Goal: Task Accomplishment & Management: Manage account settings

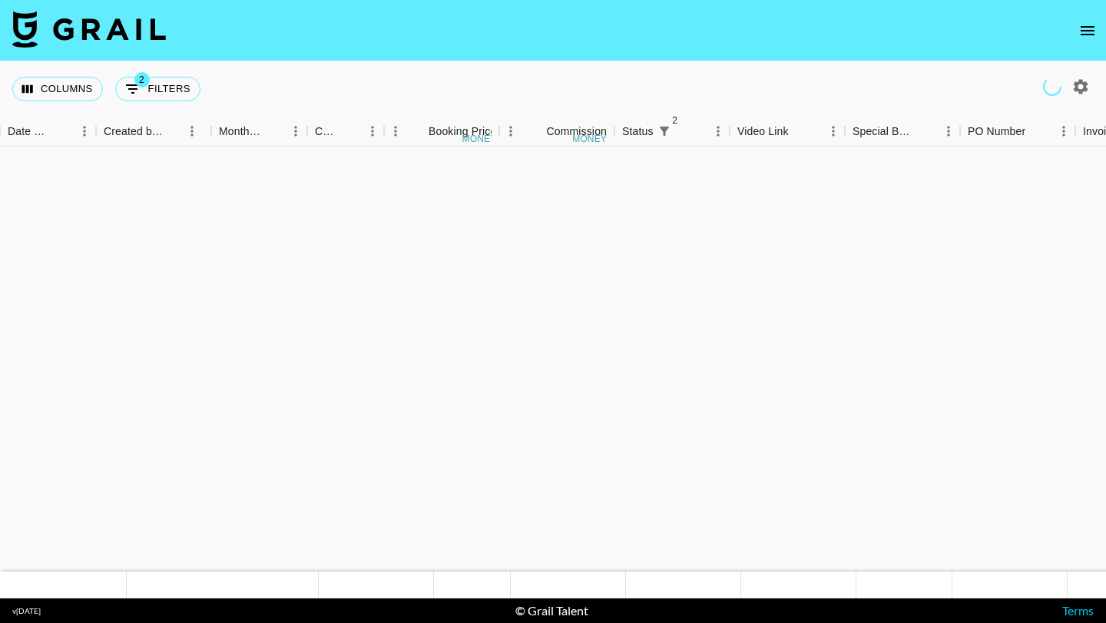
scroll to position [1133, 856]
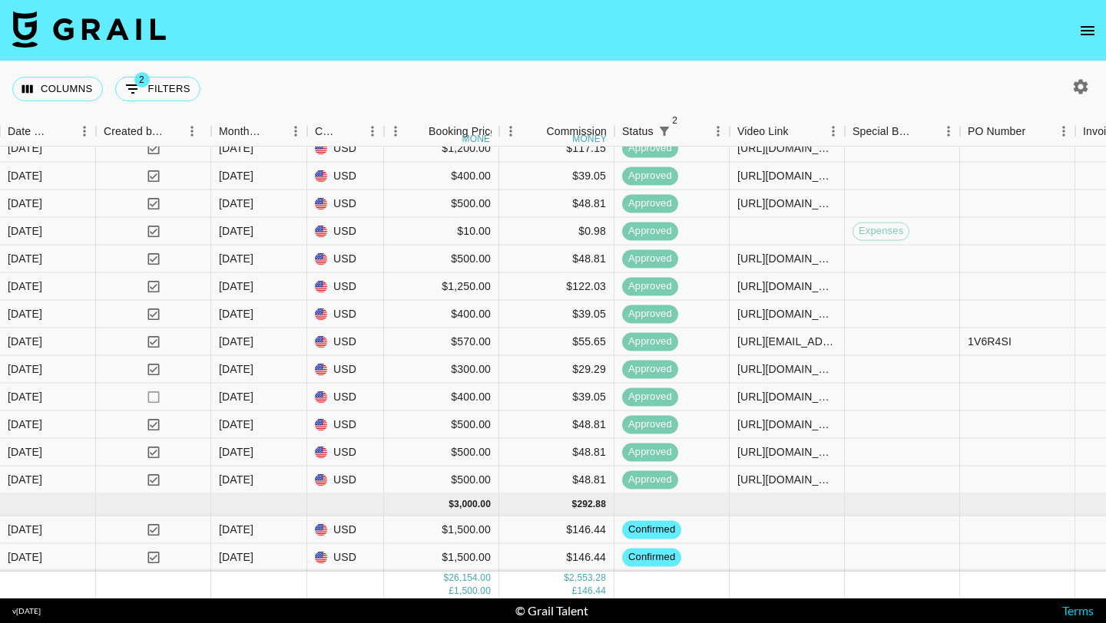
click at [1086, 31] on icon "open drawer" at bounding box center [1087, 30] width 18 height 18
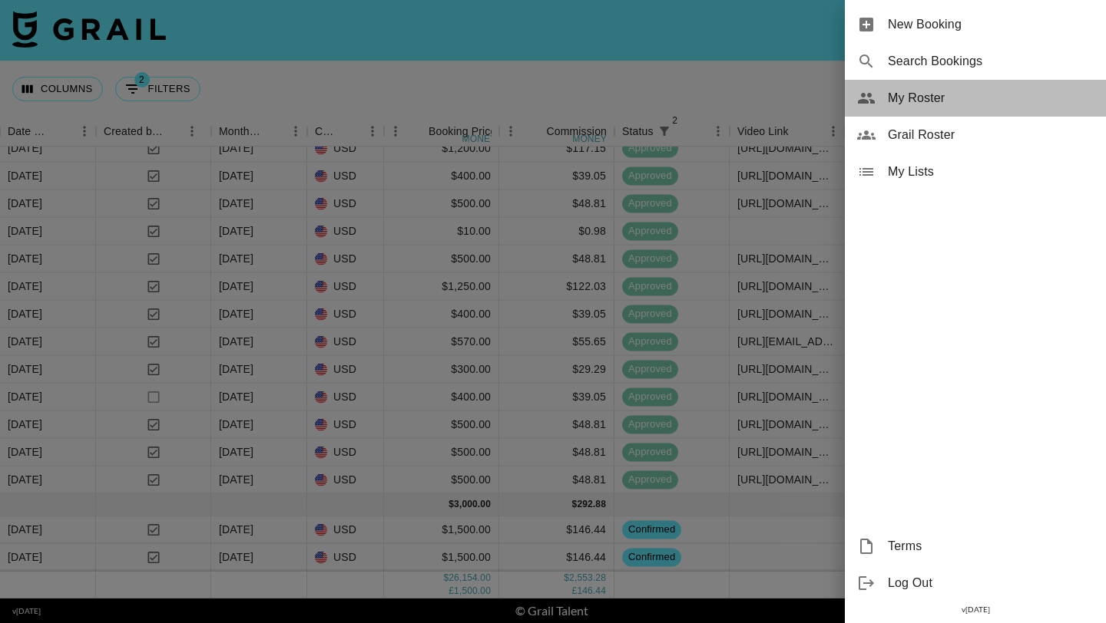
click at [952, 99] on span "My Roster" at bounding box center [991, 98] width 206 height 18
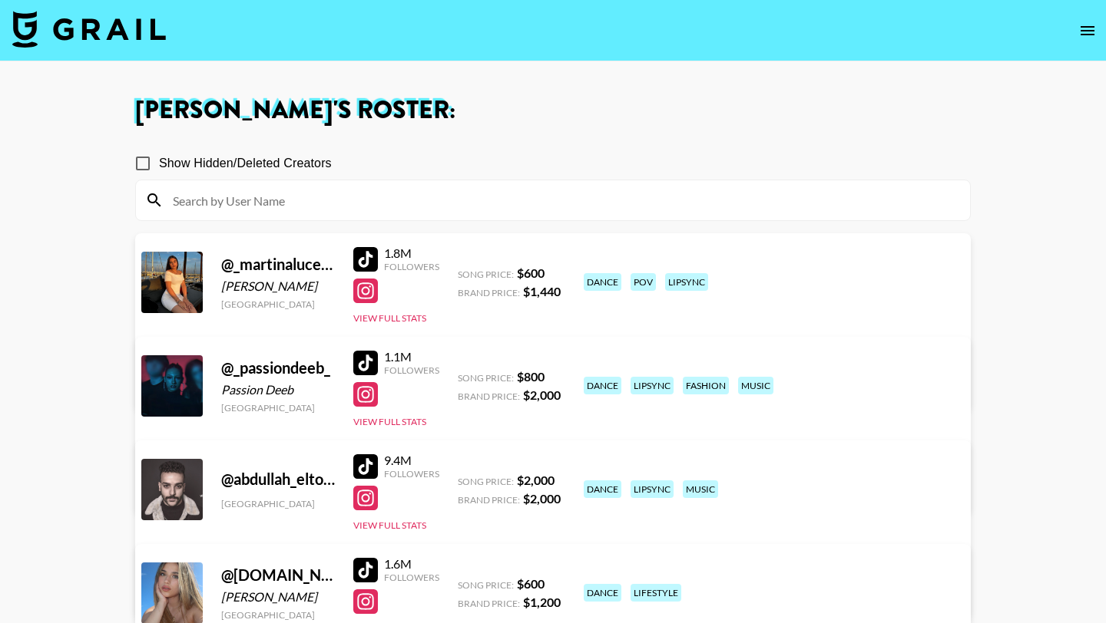
click at [355, 193] on input at bounding box center [562, 200] width 797 height 25
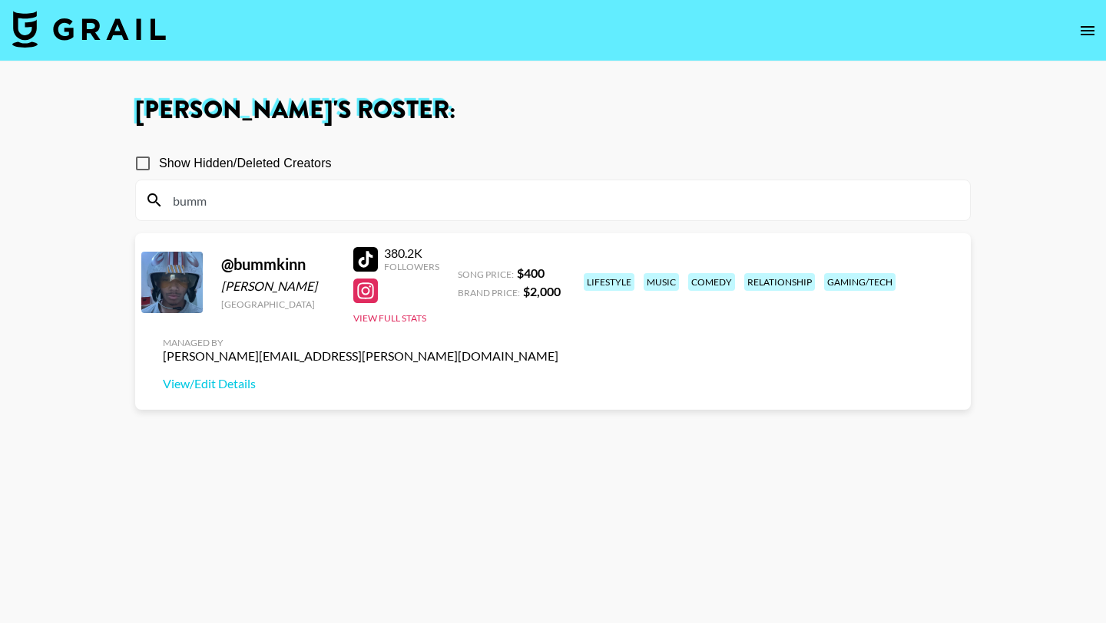
click at [369, 290] on div at bounding box center [365, 291] width 25 height 25
click at [558, 376] on link "View/Edit Details" at bounding box center [360, 383] width 395 height 15
click at [246, 221] on section "Show Hidden/Deleted Creators bumm @ bummkinn Bryant Mangayao United States 380.…" at bounding box center [552, 385] width 835 height 501
click at [241, 210] on input "bumm" at bounding box center [562, 200] width 797 height 25
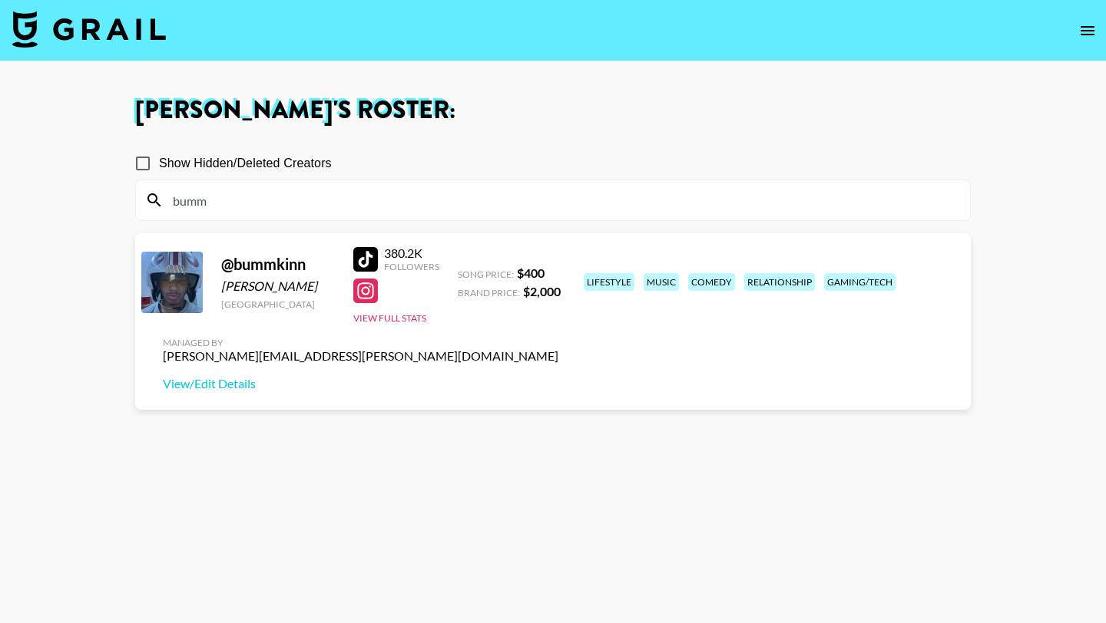
click at [241, 210] on input "bumm" at bounding box center [562, 200] width 797 height 25
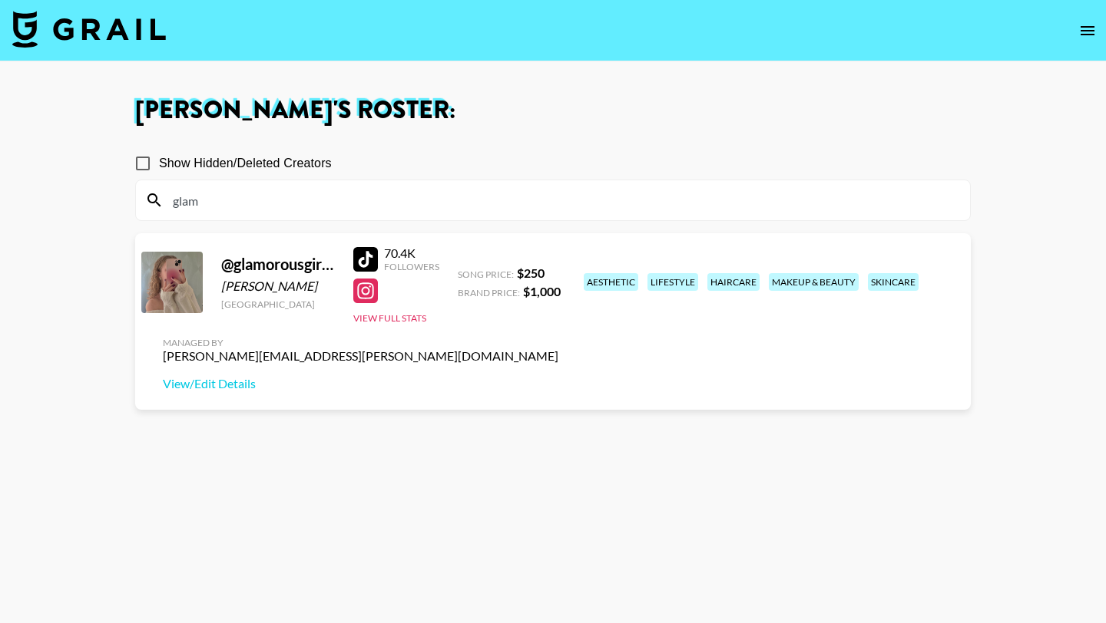
click at [375, 264] on div at bounding box center [365, 259] width 25 height 25
click at [255, 198] on input "glam" at bounding box center [562, 200] width 797 height 25
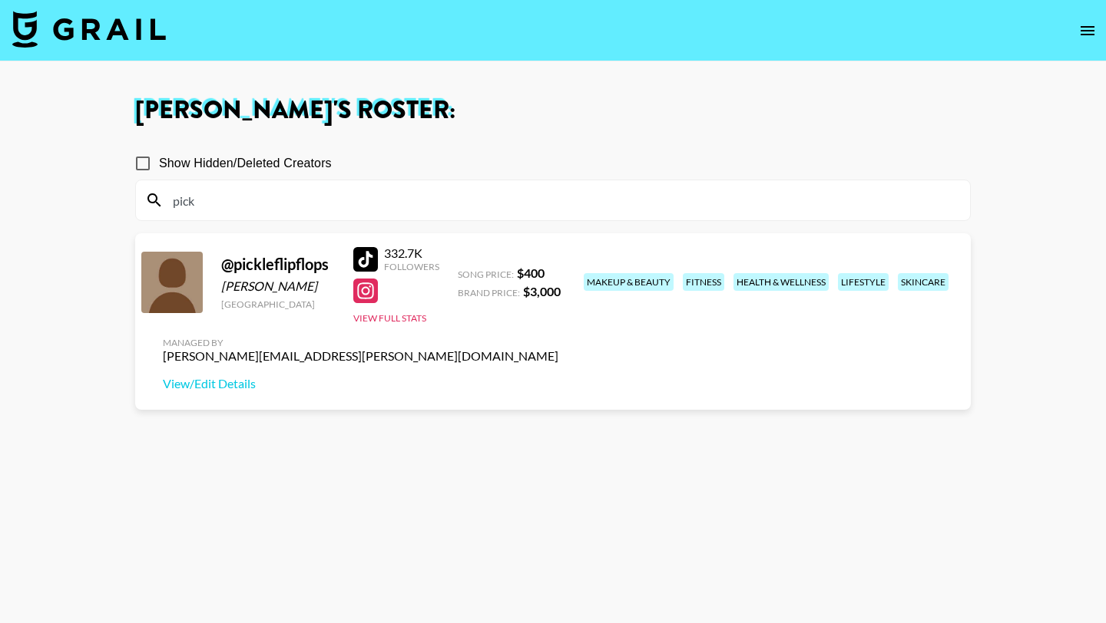
click at [369, 254] on div at bounding box center [365, 259] width 25 height 25
click at [395, 197] on input "pick" at bounding box center [562, 200] width 797 height 25
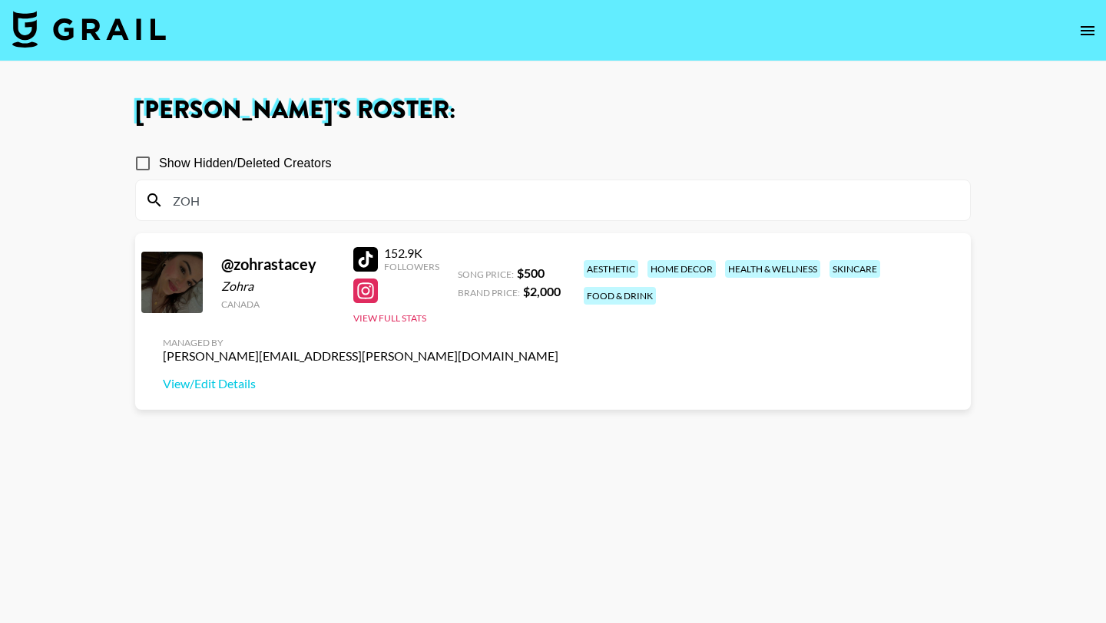
click at [369, 256] on div at bounding box center [365, 259] width 25 height 25
click at [367, 296] on div at bounding box center [365, 291] width 25 height 25
click at [257, 210] on input "ZOH" at bounding box center [562, 200] width 797 height 25
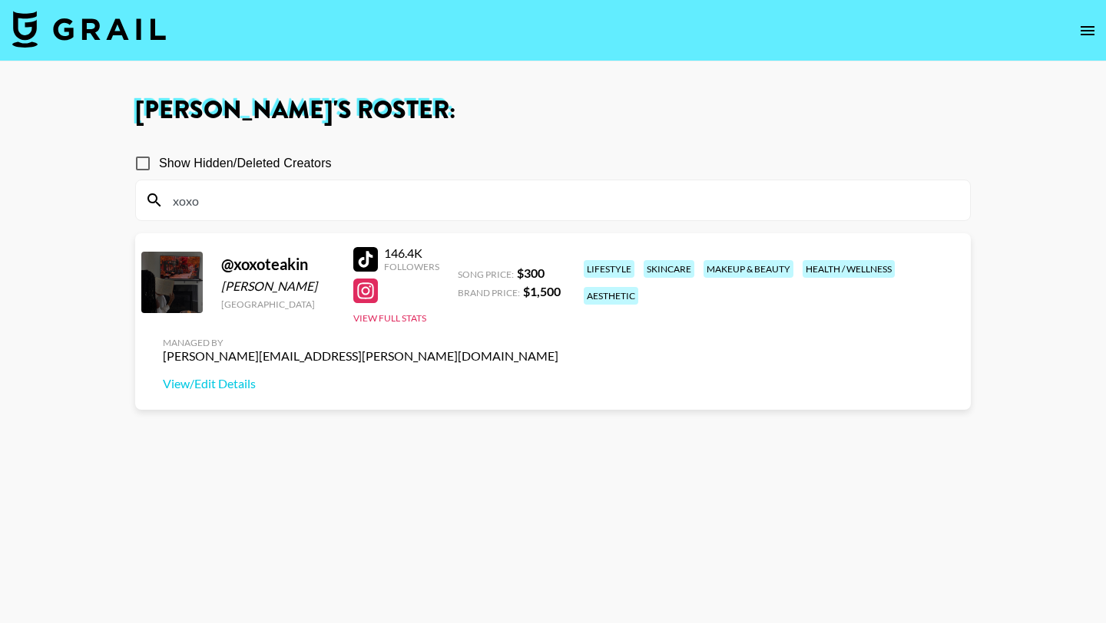
type input "xoxo"
click at [369, 263] on div at bounding box center [365, 259] width 25 height 25
click at [365, 289] on div at bounding box center [365, 291] width 25 height 25
click at [240, 200] on input "xoxo" at bounding box center [562, 200] width 797 height 25
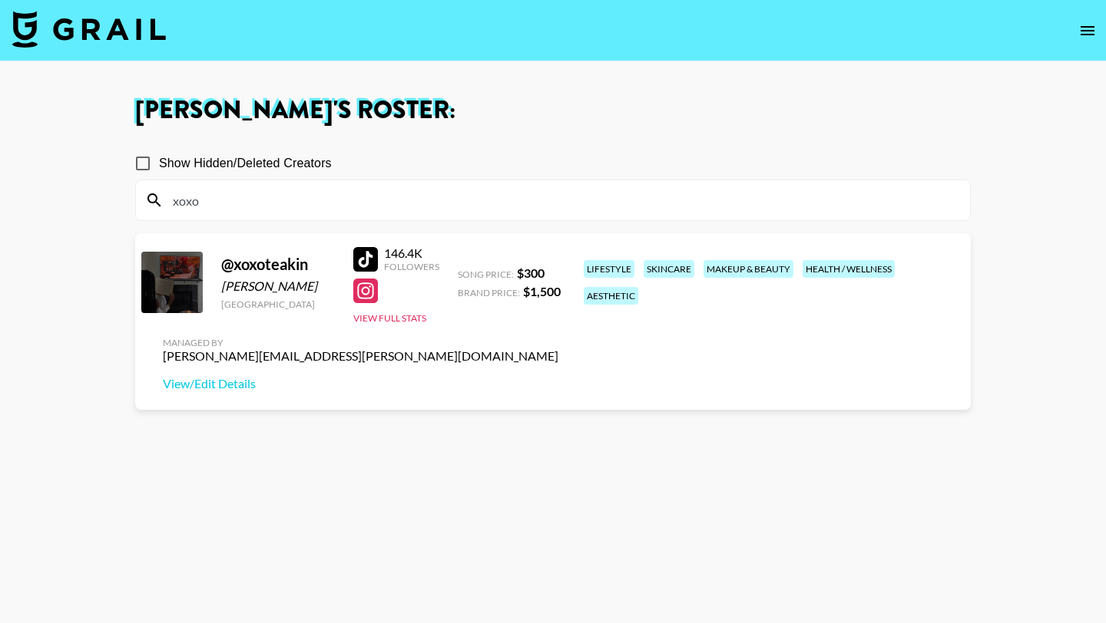
click at [240, 200] on input "xoxo" at bounding box center [562, 200] width 797 height 25
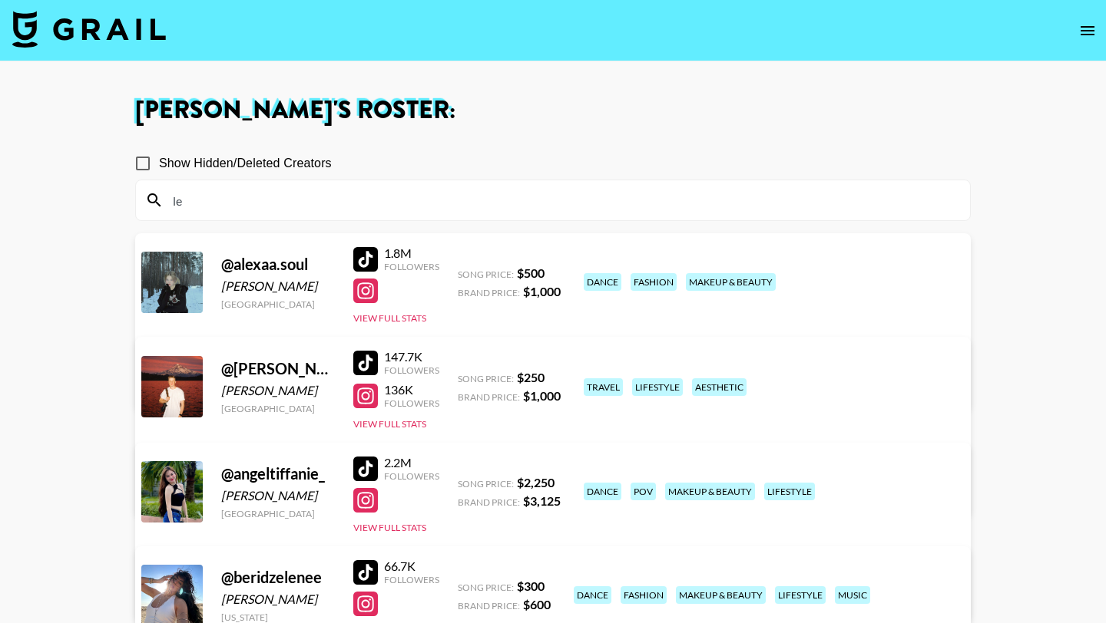
type input "l"
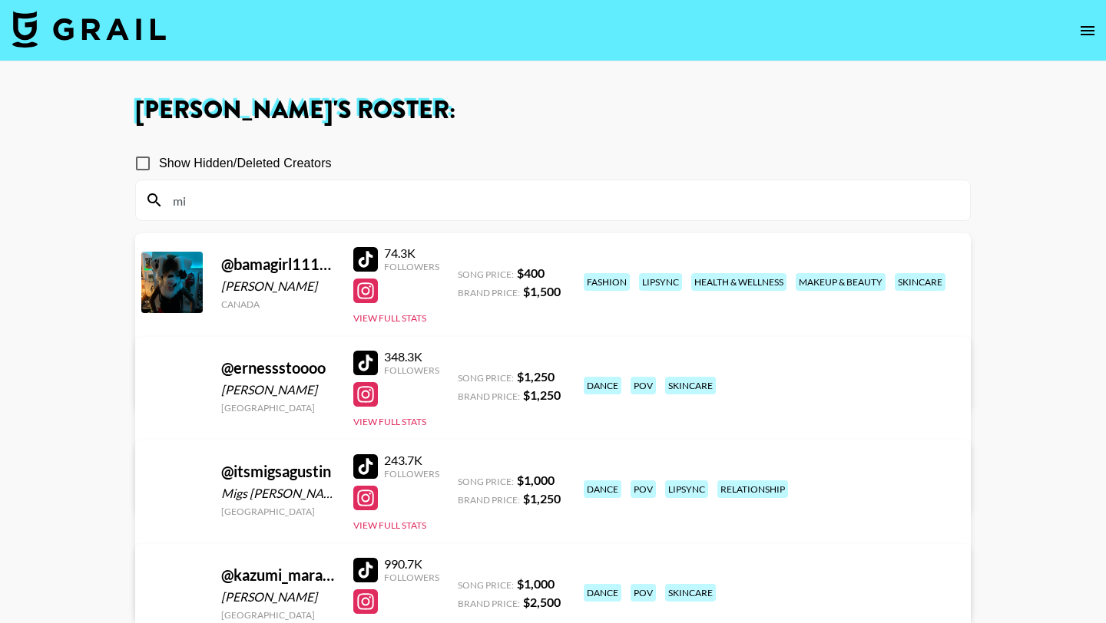
type input "m"
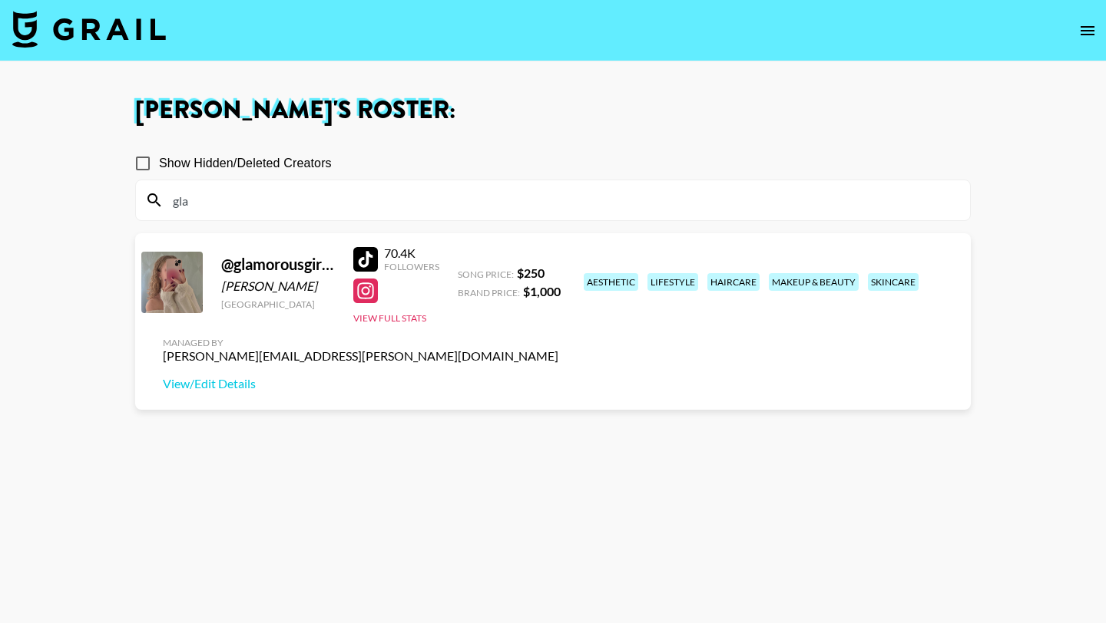
type input "gla"
click at [365, 260] on div at bounding box center [365, 259] width 25 height 25
click at [367, 294] on div at bounding box center [365, 291] width 25 height 25
click at [302, 193] on input "gla" at bounding box center [562, 200] width 797 height 25
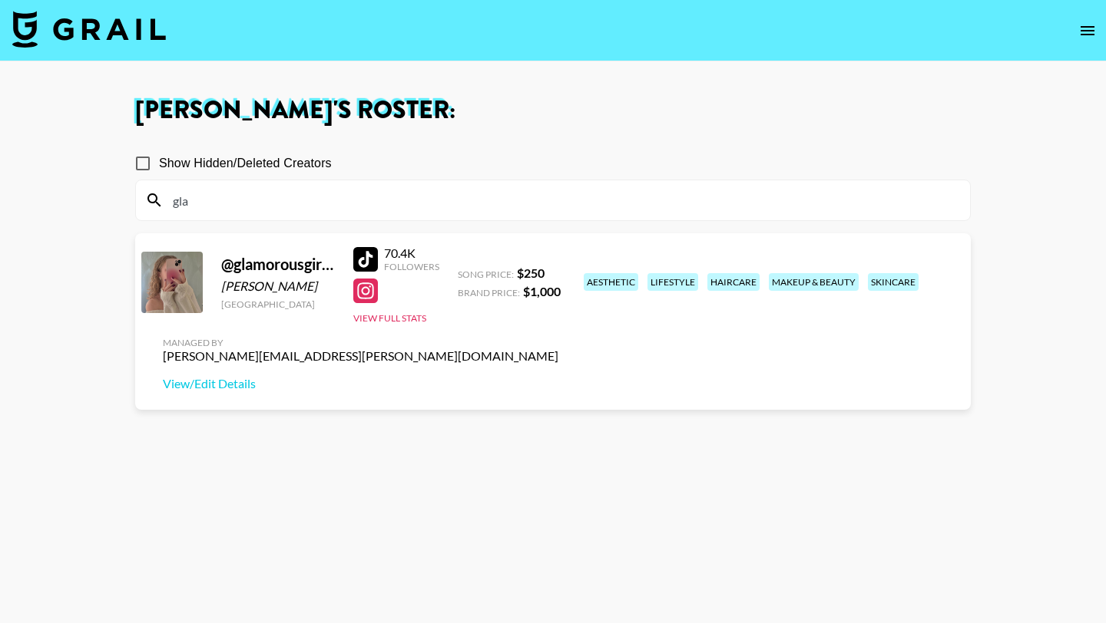
click at [302, 193] on input "gla" at bounding box center [562, 200] width 797 height 25
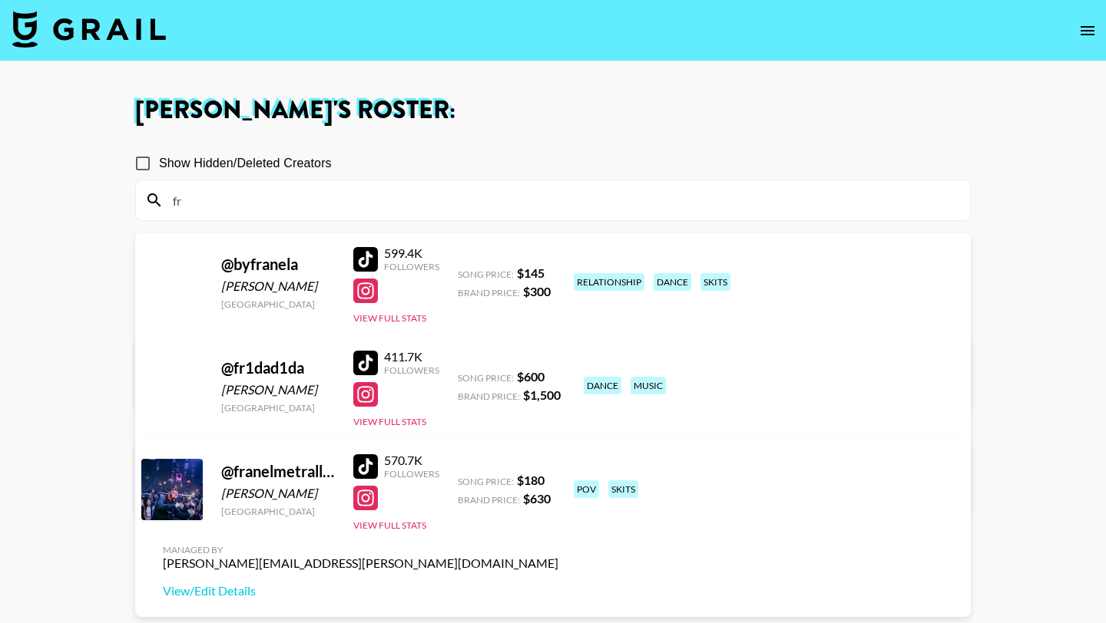
type input "f"
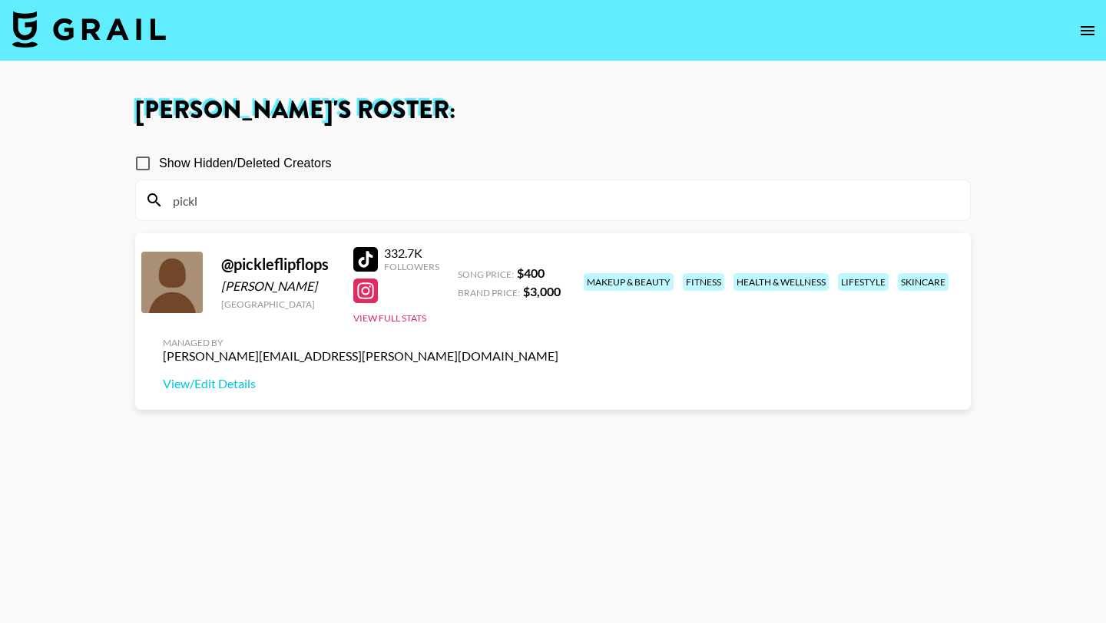
type input "pickl"
click at [367, 260] on div at bounding box center [365, 259] width 25 height 25
click at [359, 284] on div at bounding box center [365, 291] width 25 height 25
click at [223, 203] on input "pickl" at bounding box center [562, 200] width 797 height 25
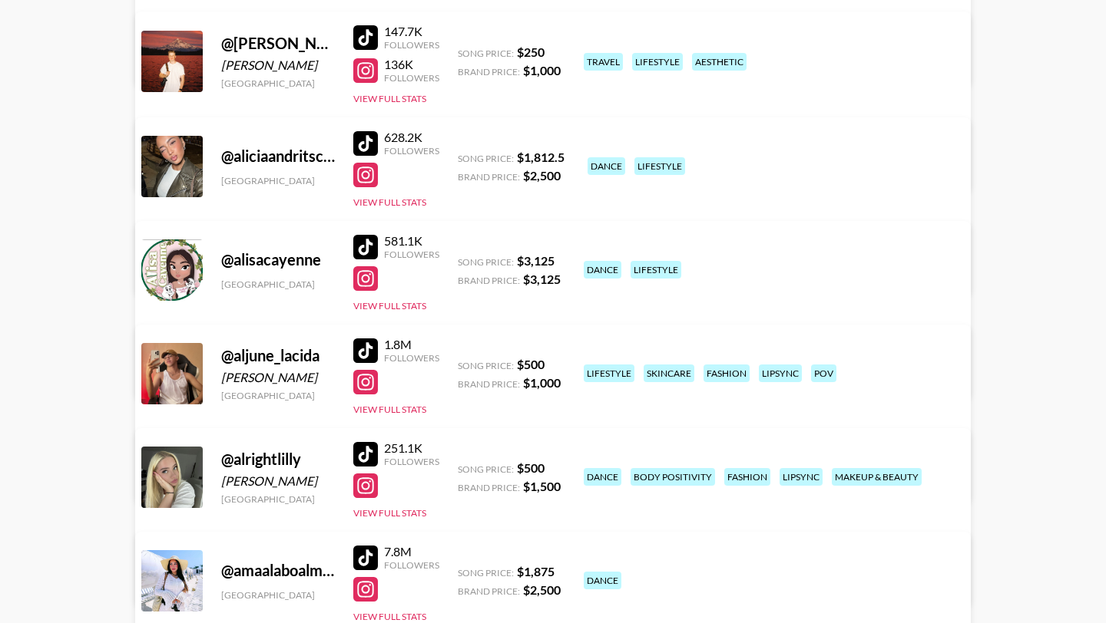
scroll to position [742, 0]
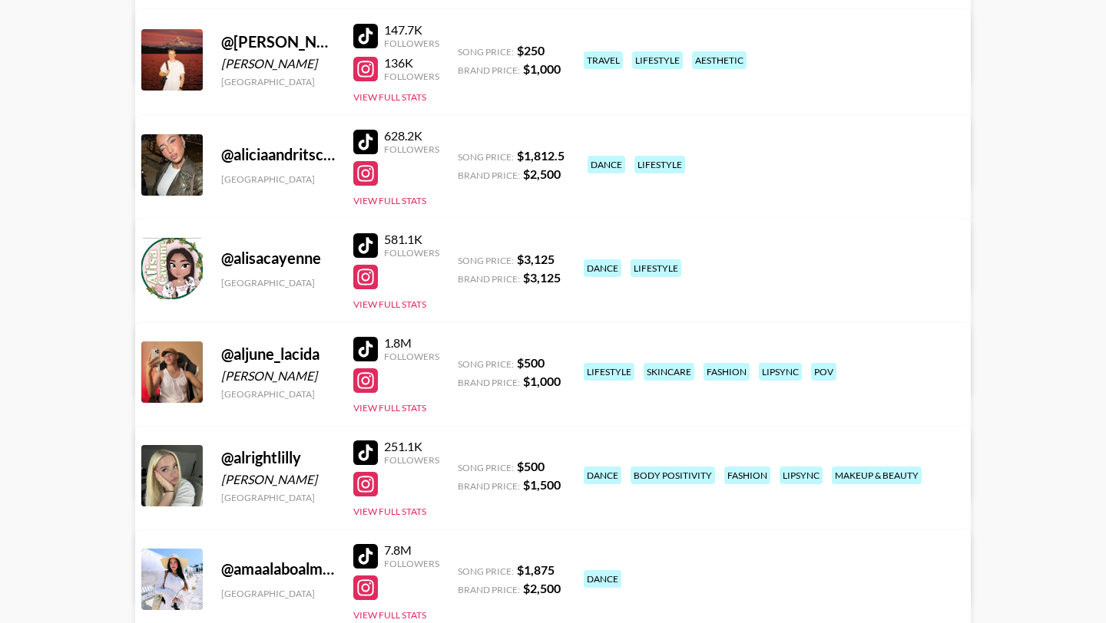
click at [364, 246] on div at bounding box center [365, 245] width 25 height 25
click at [365, 278] on div at bounding box center [365, 277] width 25 height 25
click at [372, 137] on div at bounding box center [365, 142] width 25 height 25
click at [368, 177] on div at bounding box center [365, 173] width 25 height 25
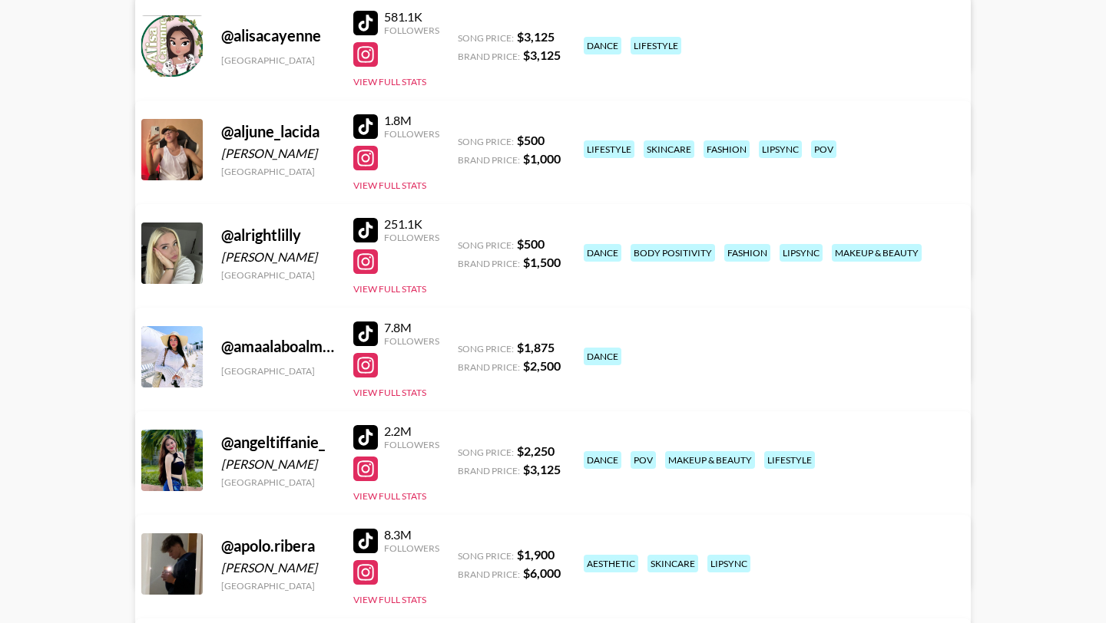
scroll to position [967, 0]
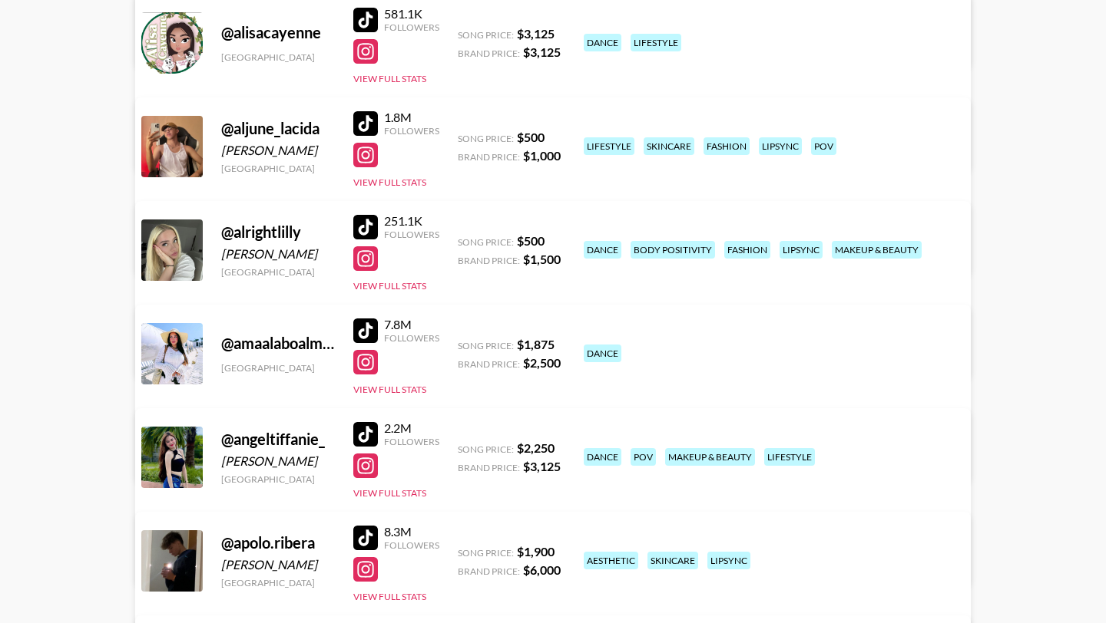
click at [363, 331] on div at bounding box center [365, 331] width 25 height 25
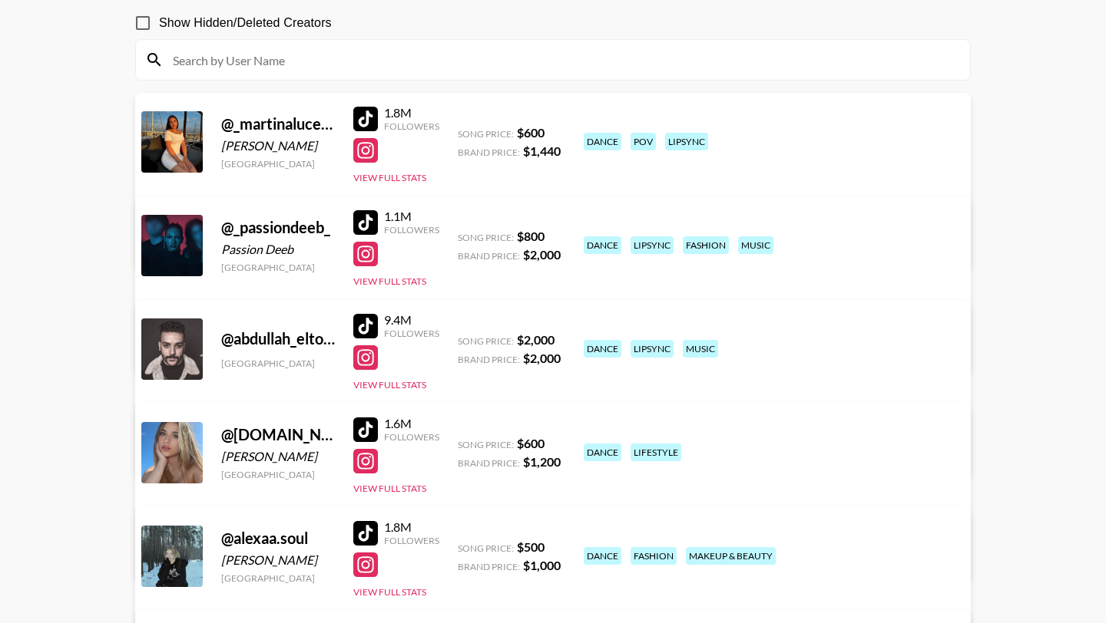
scroll to position [0, 0]
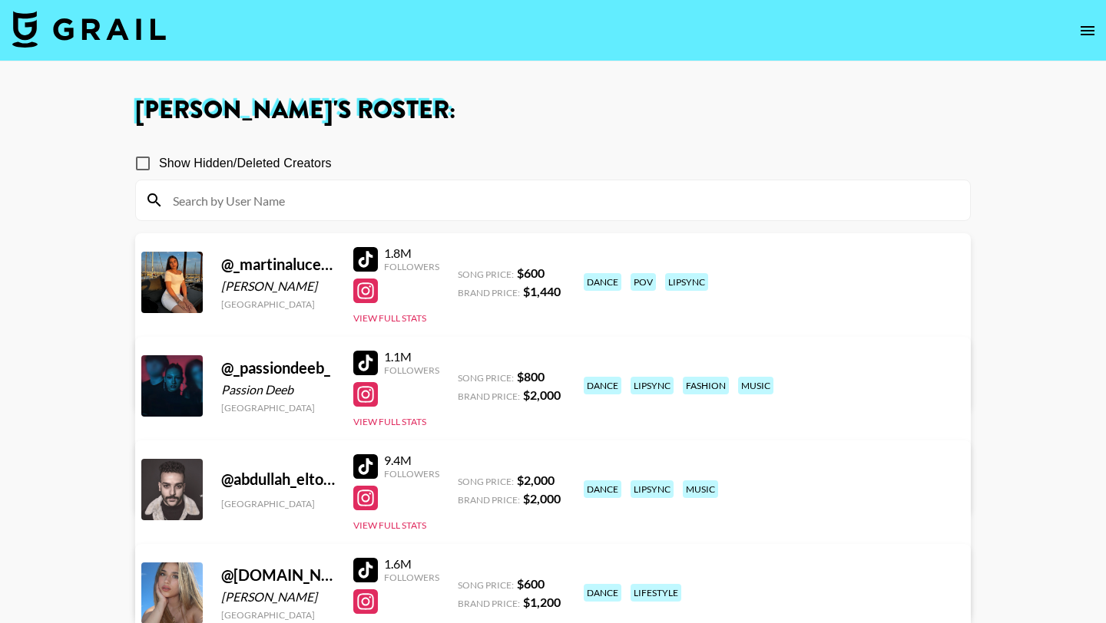
click at [379, 201] on input at bounding box center [562, 200] width 797 height 25
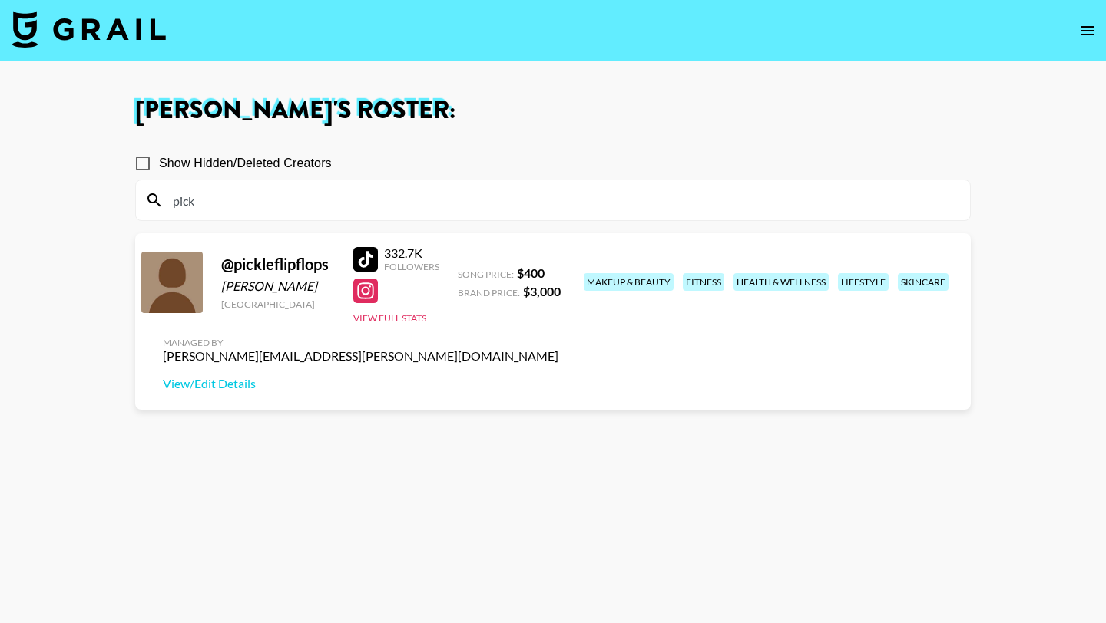
click at [322, 196] on input "pick" at bounding box center [562, 200] width 797 height 25
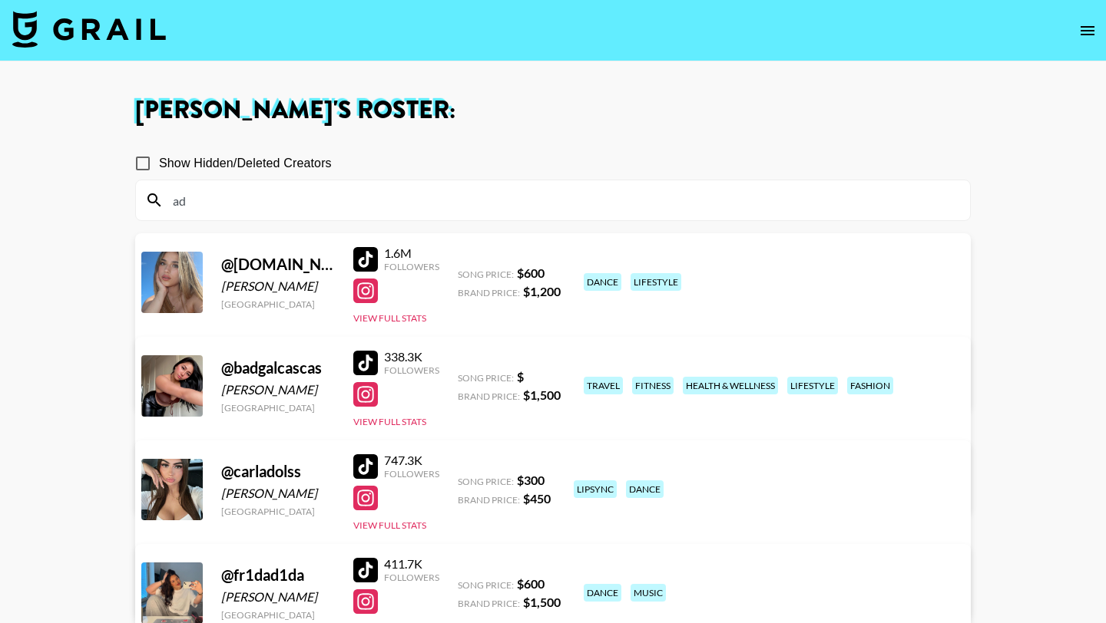
type input "a"
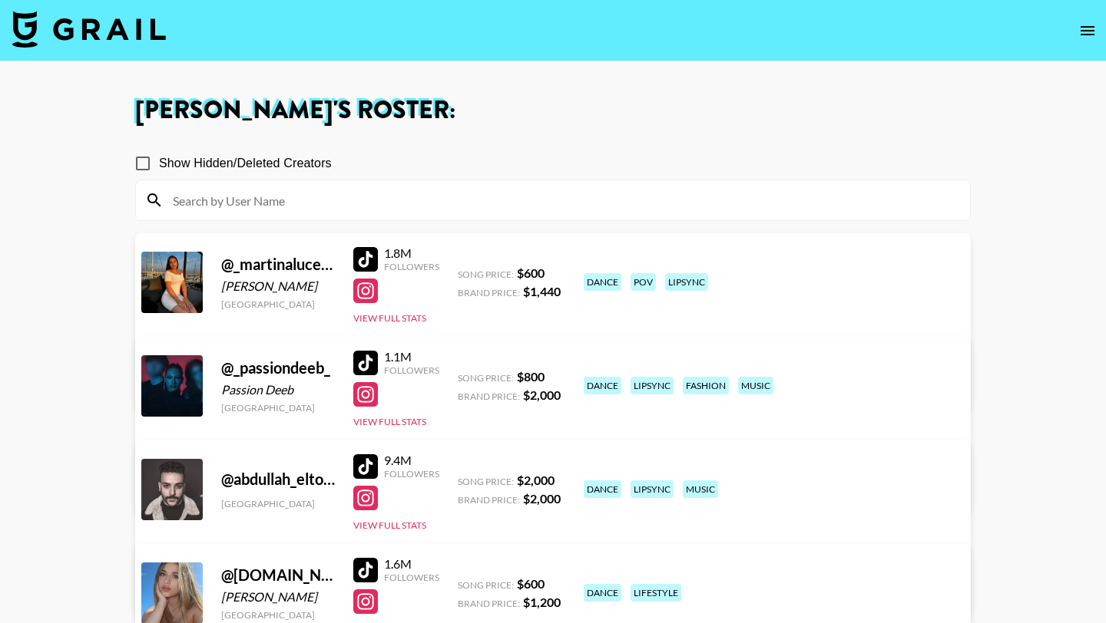
click at [415, 192] on input at bounding box center [562, 200] width 797 height 25
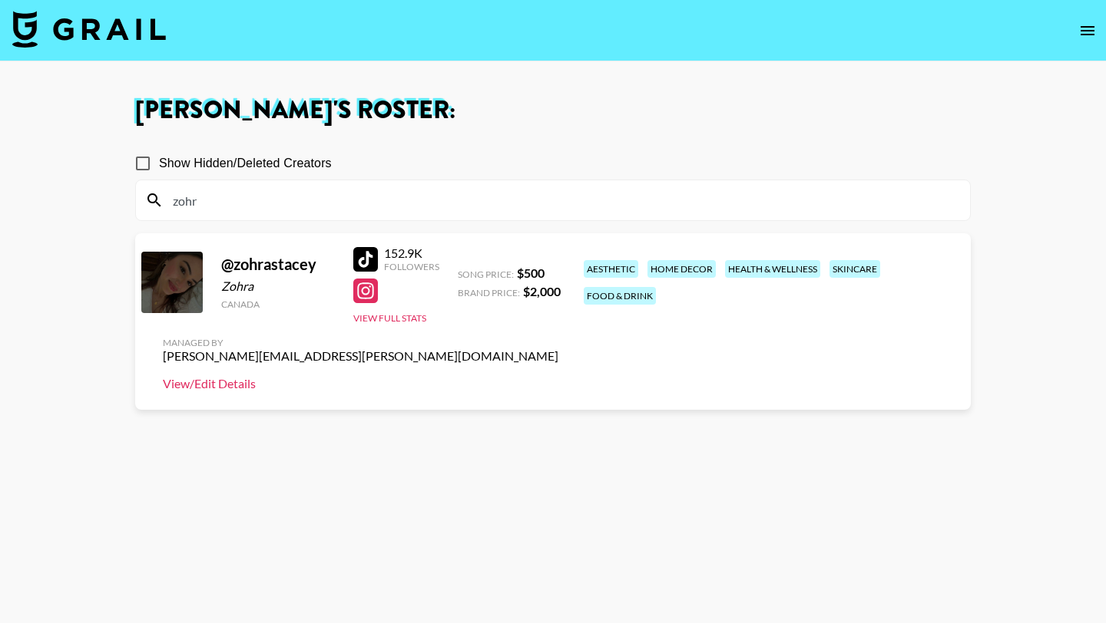
click at [558, 376] on link "View/Edit Details" at bounding box center [360, 383] width 395 height 15
click at [466, 203] on input "zohr" at bounding box center [562, 200] width 797 height 25
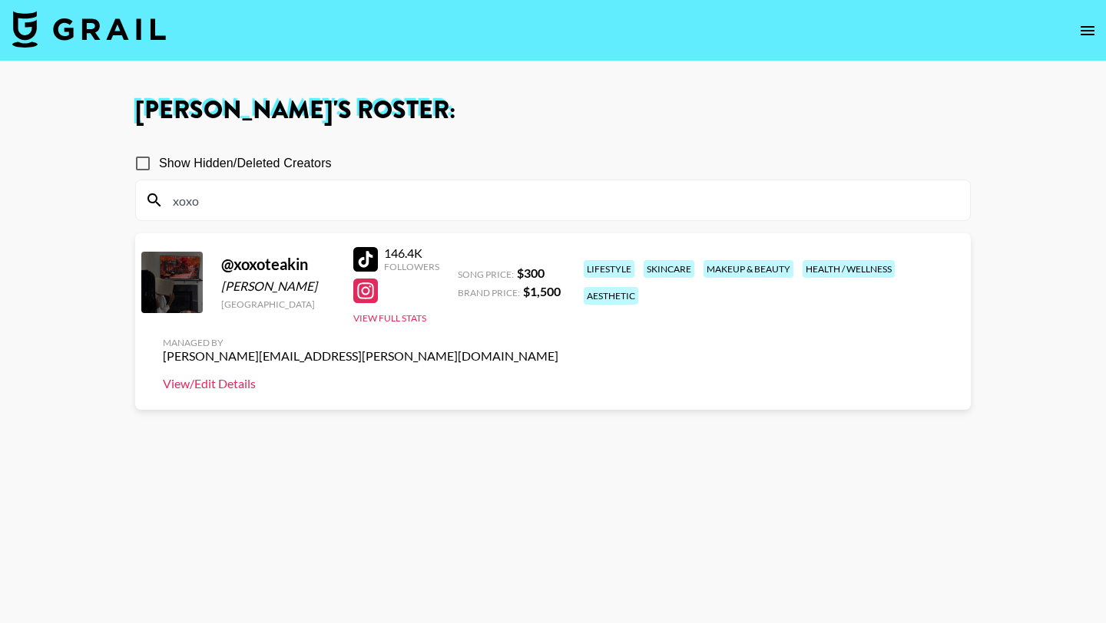
click at [558, 376] on link "View/Edit Details" at bounding box center [360, 383] width 395 height 15
click at [409, 197] on input "xoxo" at bounding box center [562, 200] width 797 height 25
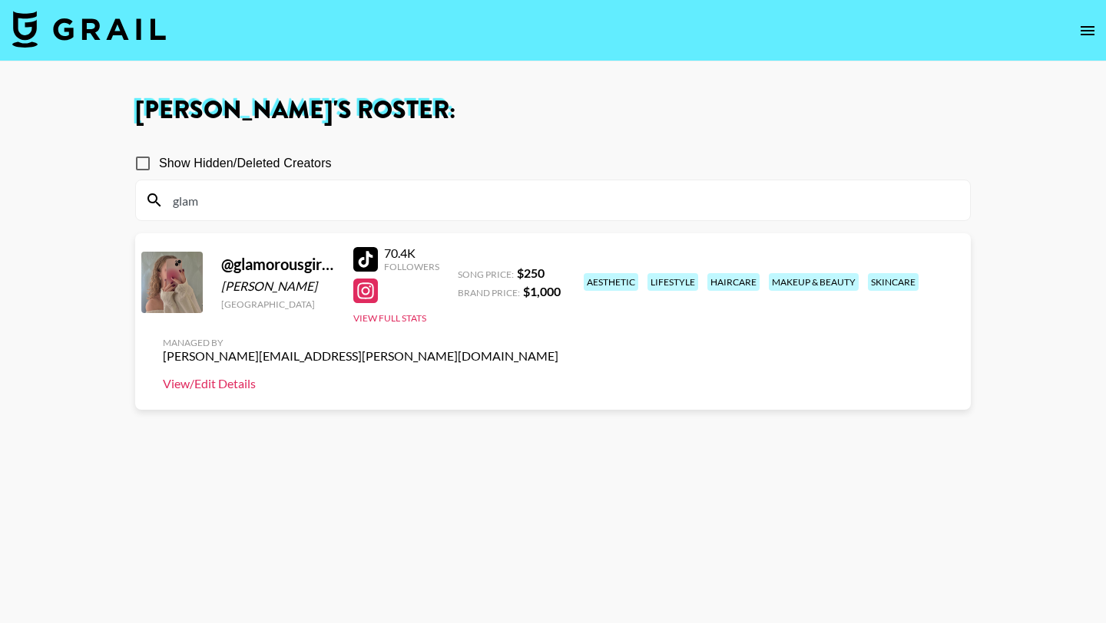
type input "glam"
click at [558, 376] on link "View/Edit Details" at bounding box center [360, 383] width 395 height 15
click at [342, 213] on div "glam" at bounding box center [553, 200] width 834 height 40
click at [338, 201] on input "glam" at bounding box center [562, 200] width 797 height 25
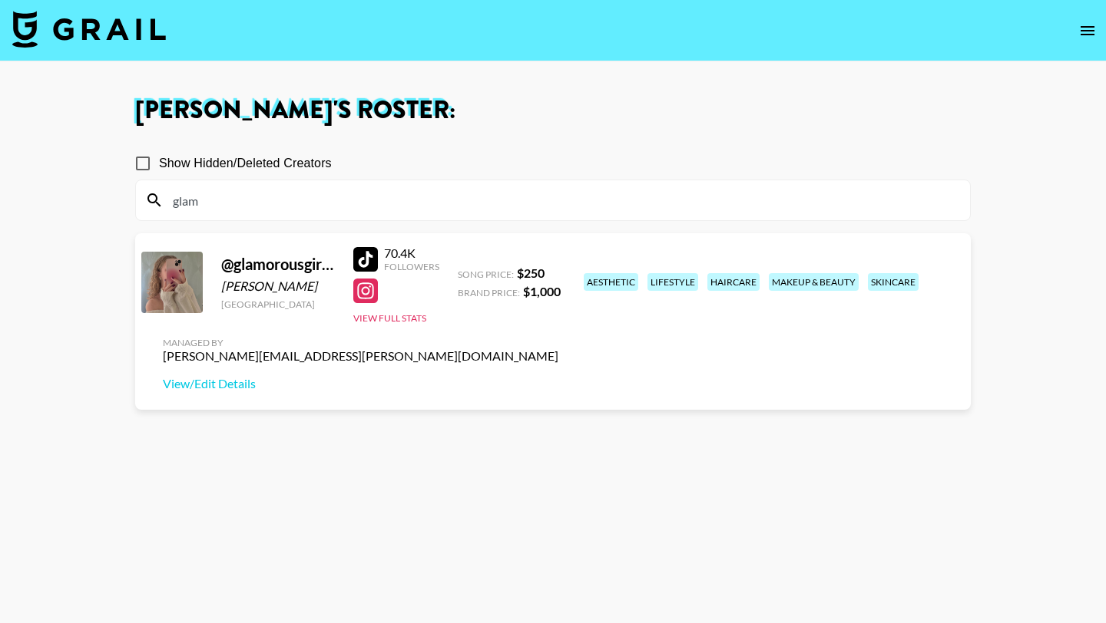
click at [338, 201] on input "glam" at bounding box center [562, 200] width 797 height 25
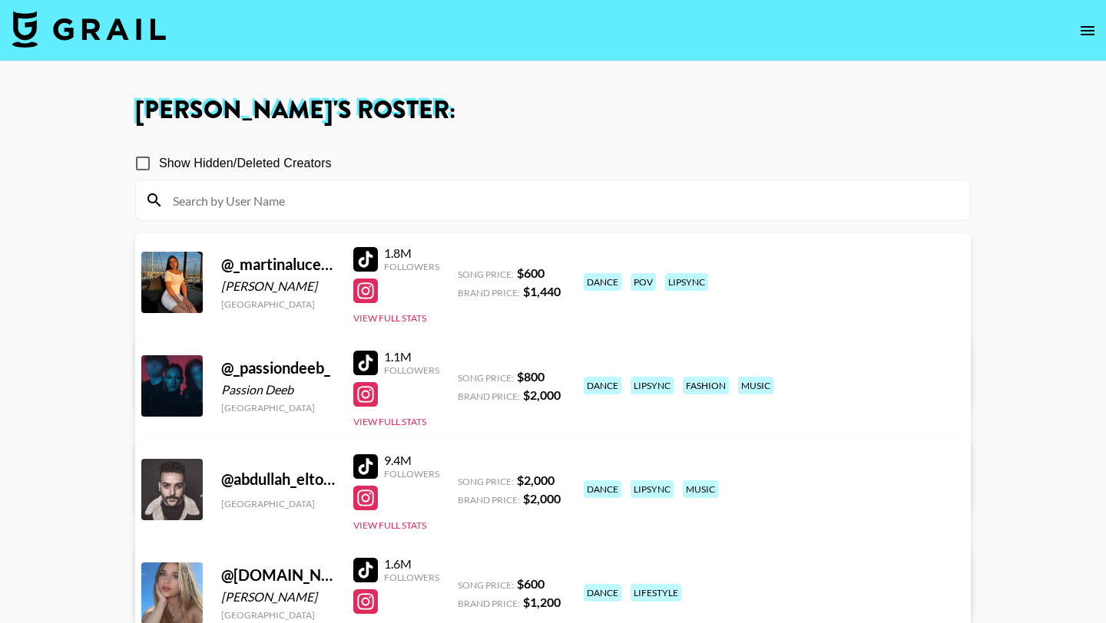
click at [328, 201] on input at bounding box center [562, 200] width 797 height 25
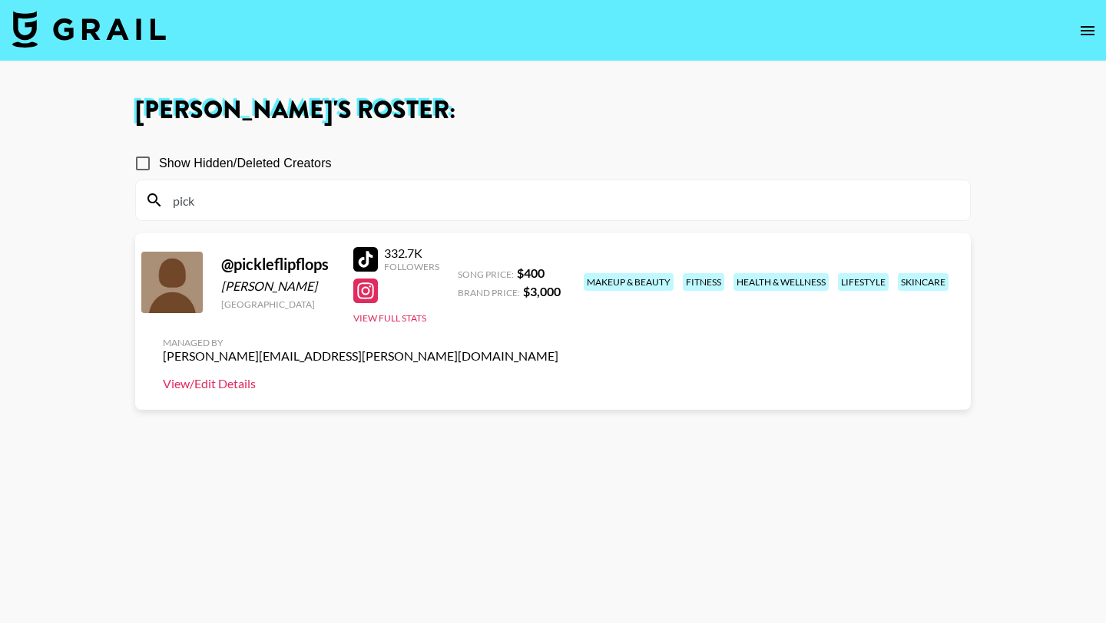
click at [558, 376] on link "View/Edit Details" at bounding box center [360, 383] width 395 height 15
click at [354, 212] on input "pick" at bounding box center [562, 200] width 797 height 25
click at [352, 200] on input "pick" at bounding box center [562, 200] width 797 height 25
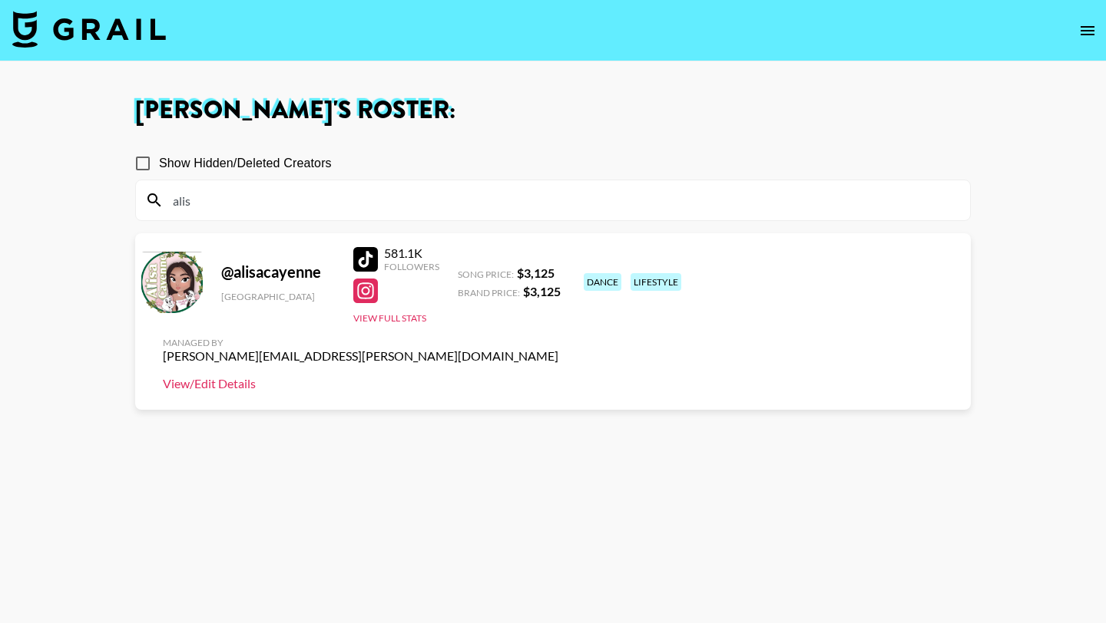
click at [558, 376] on link "View/Edit Details" at bounding box center [360, 383] width 395 height 15
click at [210, 211] on input "alis" at bounding box center [562, 200] width 797 height 25
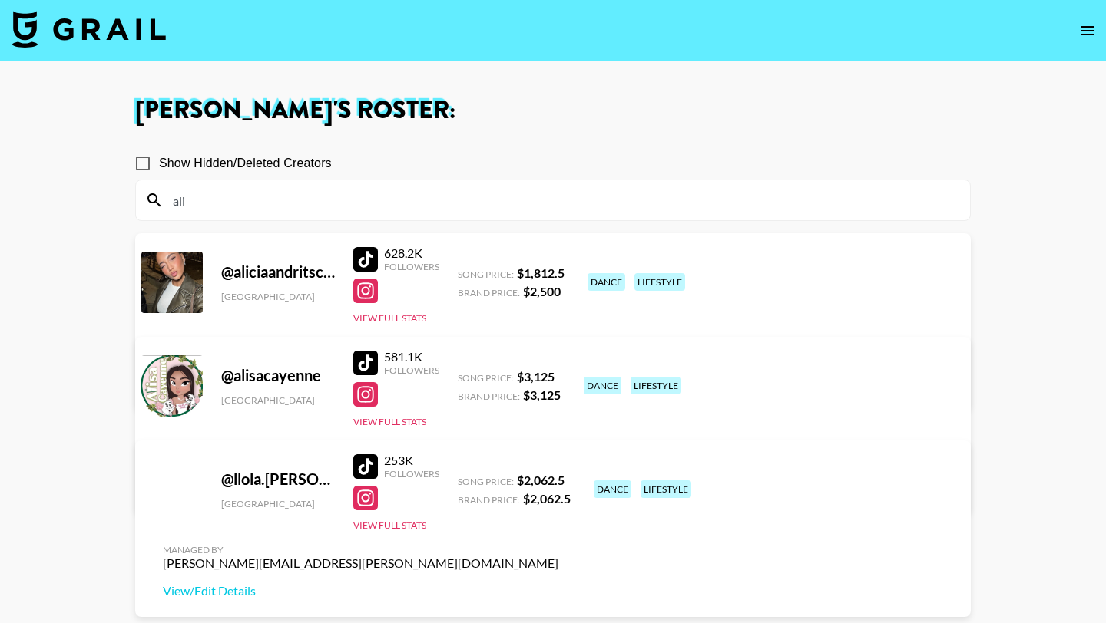
type input "ali"
click at [364, 263] on div at bounding box center [365, 259] width 25 height 25
click at [241, 201] on input "ali" at bounding box center [562, 200] width 797 height 25
click at [360, 365] on div at bounding box center [365, 363] width 25 height 25
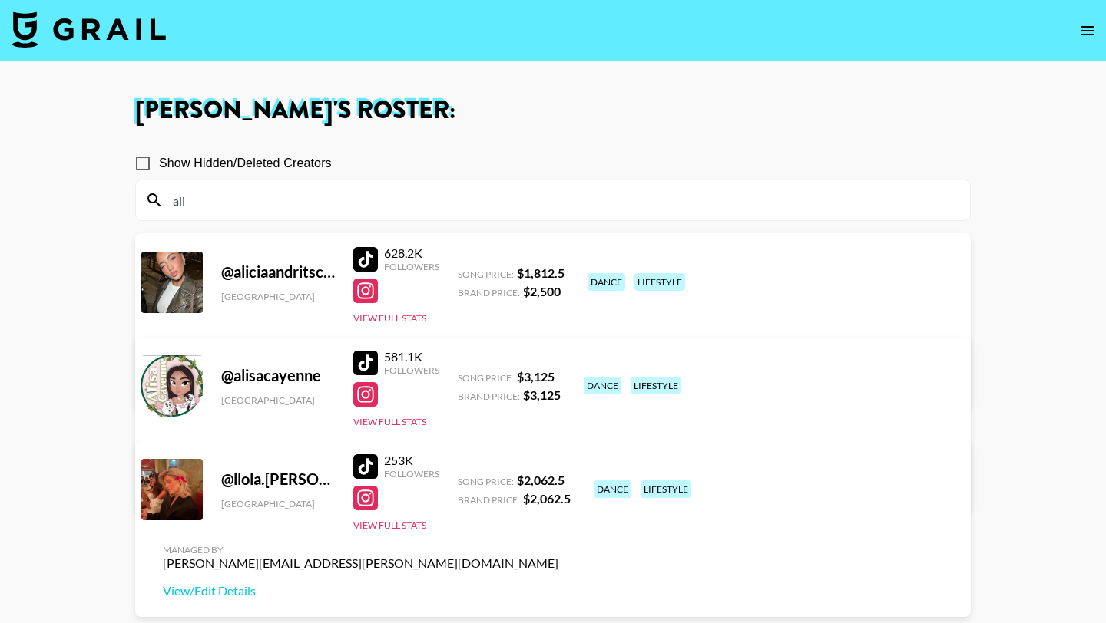
click at [558, 480] on link "View/Edit Details" at bounding box center [360, 487] width 395 height 15
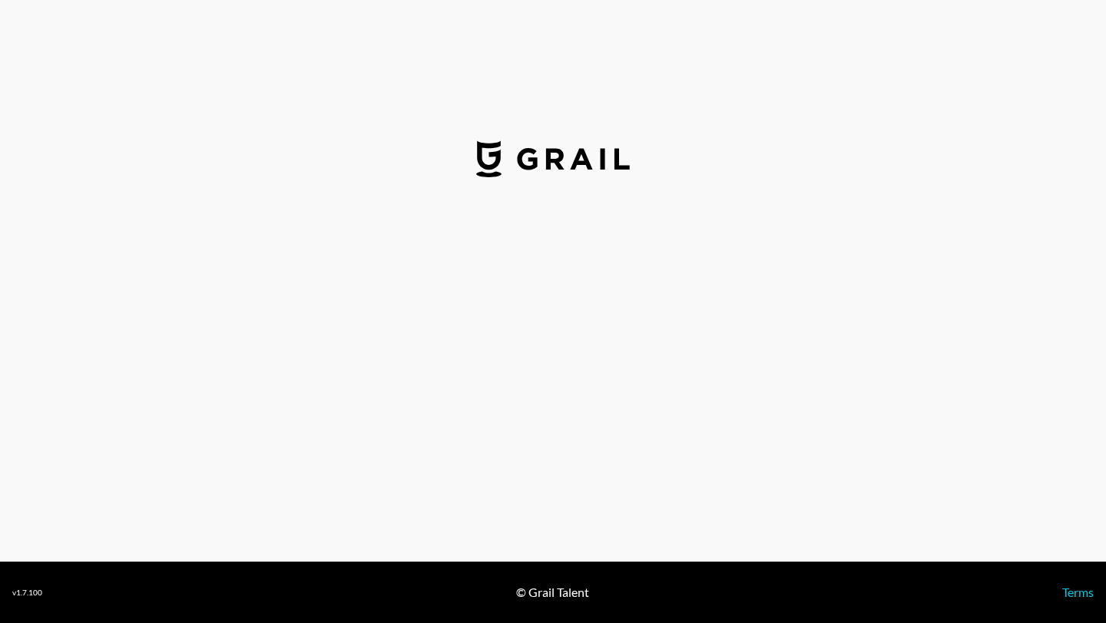
select select "USD"
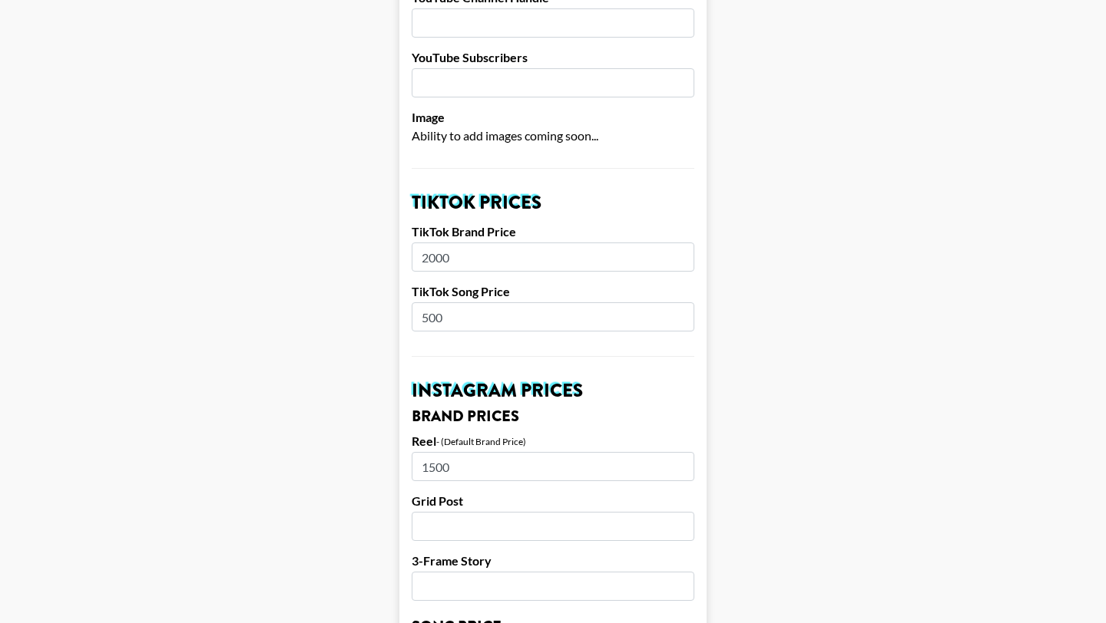
scroll to position [400, 0]
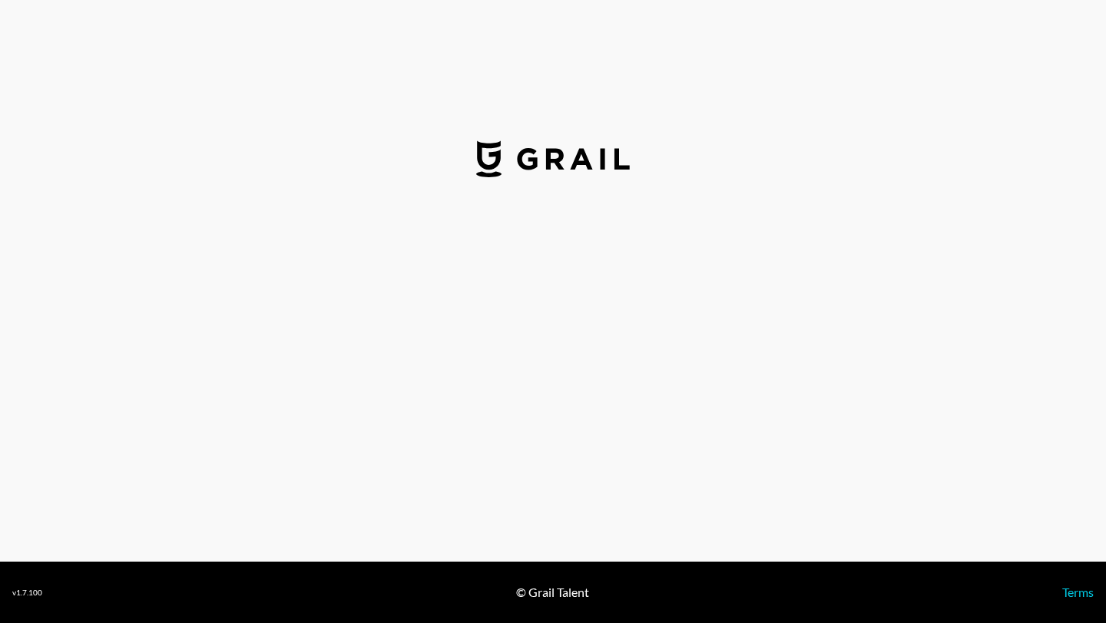
select select "USD"
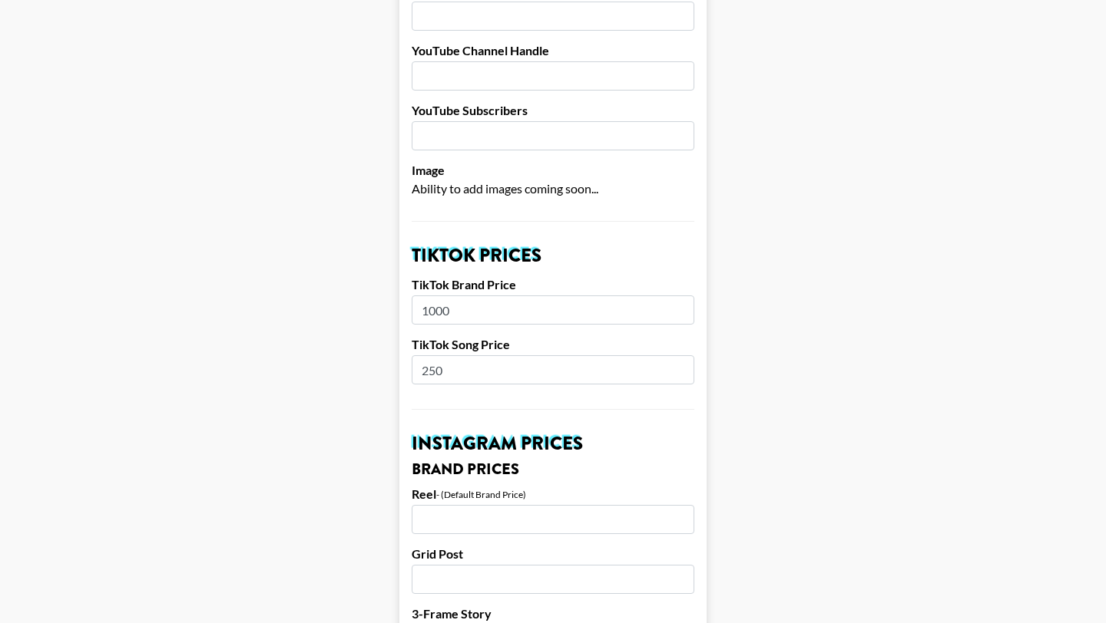
scroll to position [347, 0]
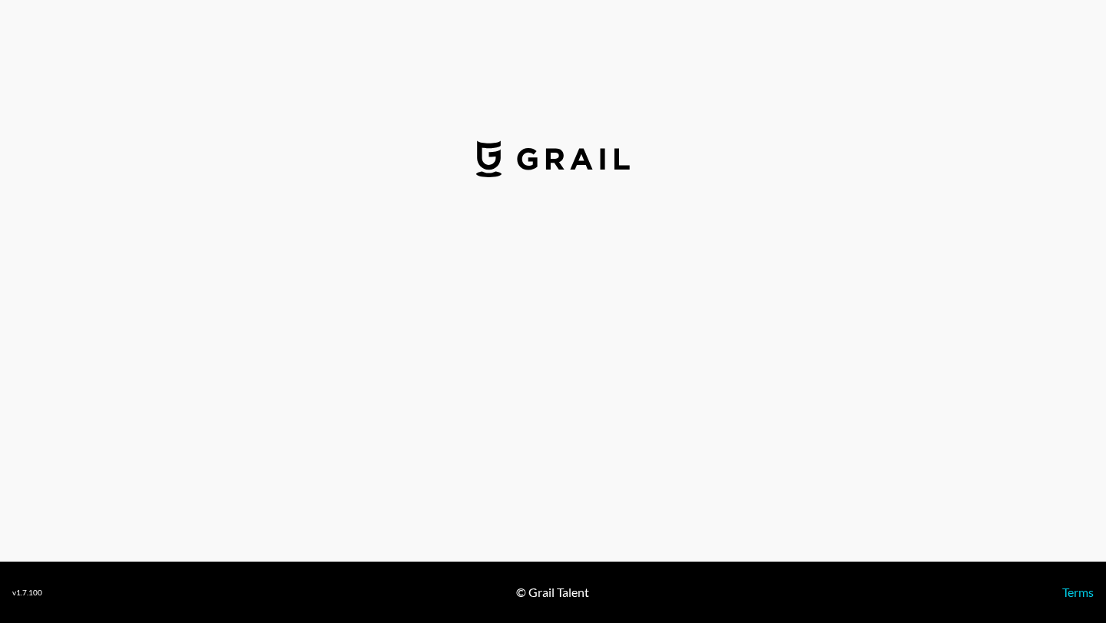
select select "USD"
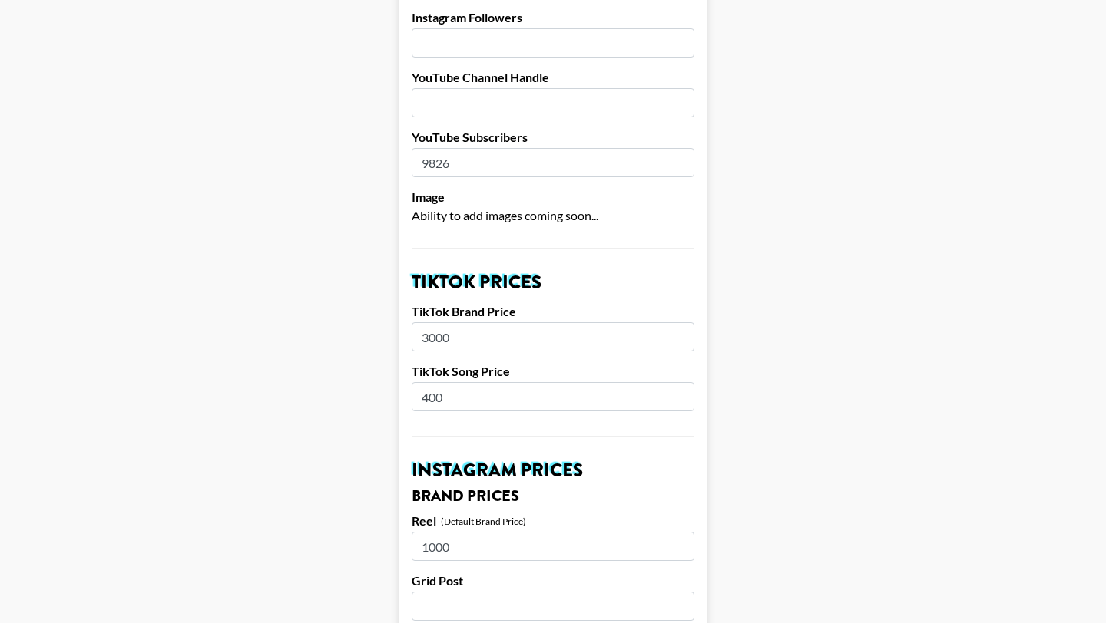
scroll to position [292, 0]
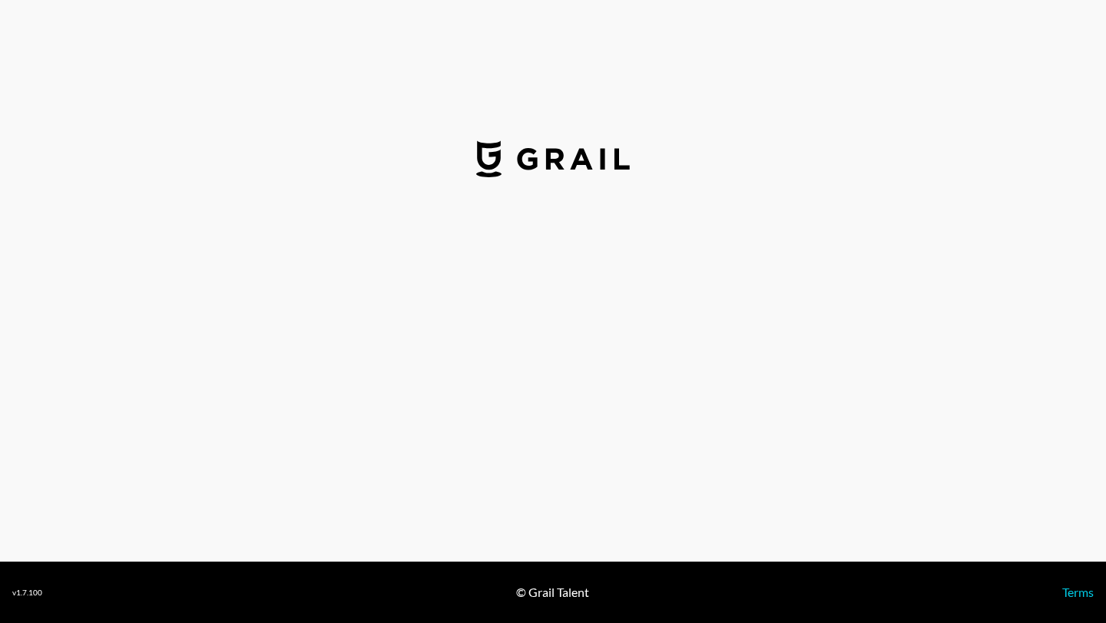
select select "USD"
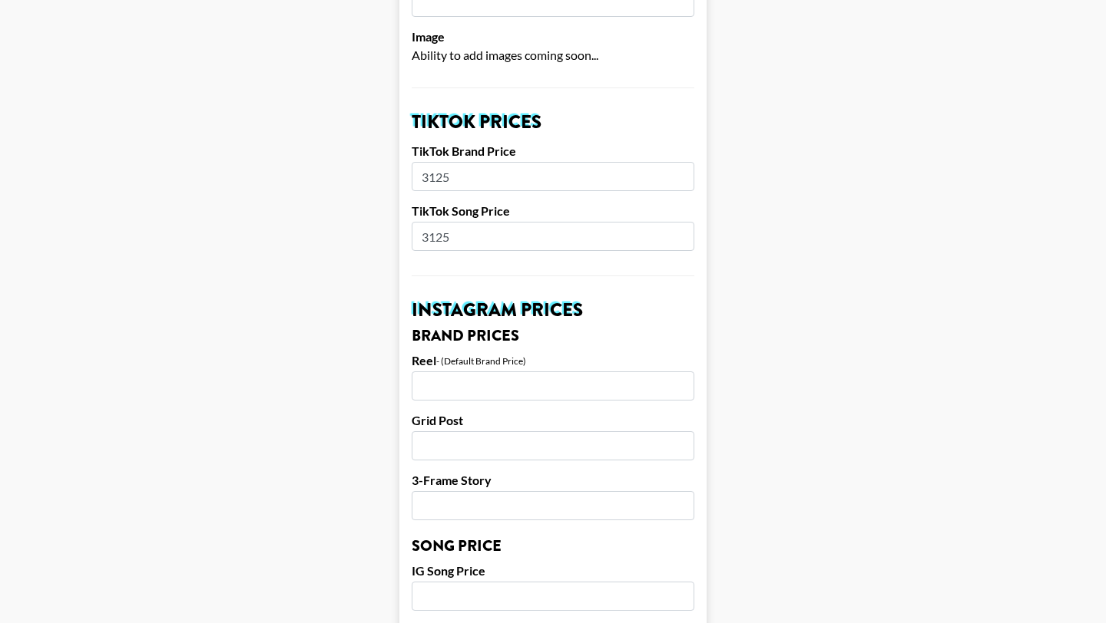
scroll to position [335, 0]
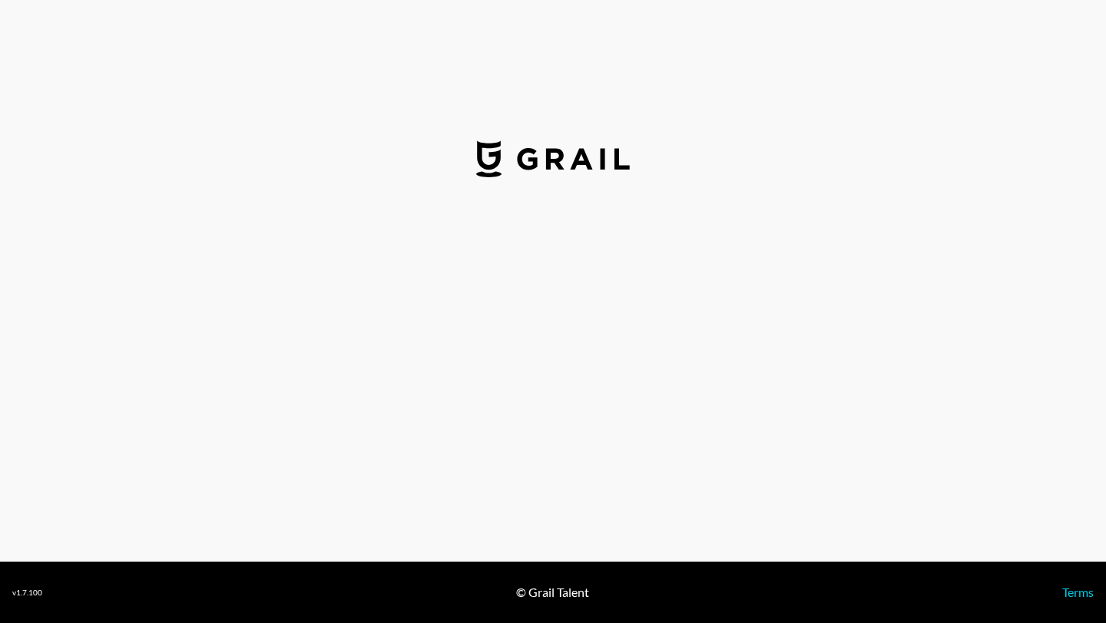
select select "USD"
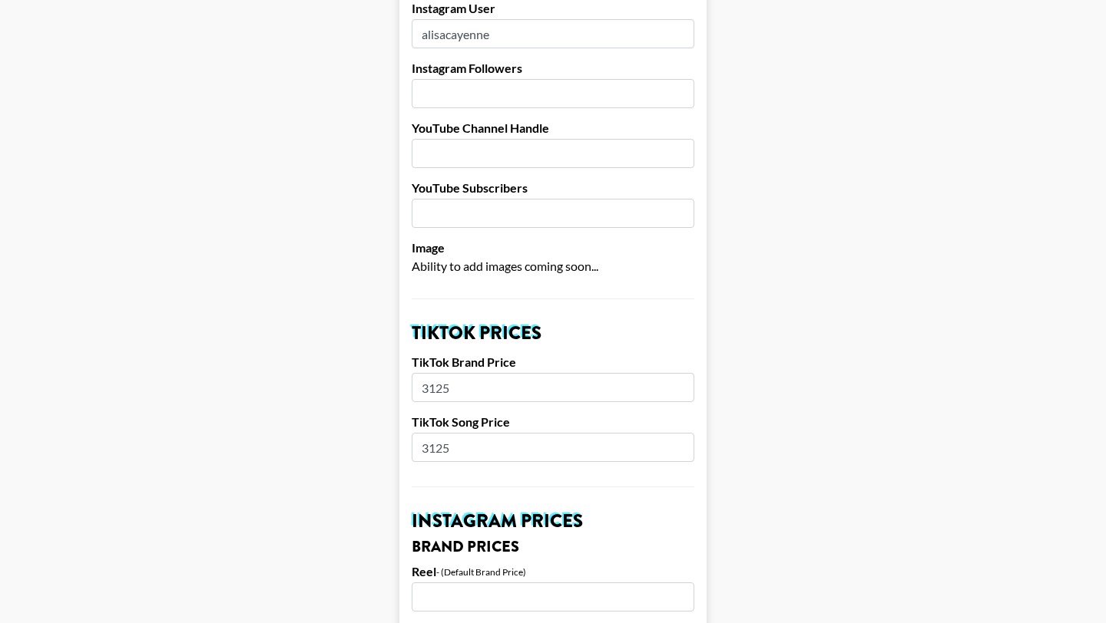
scroll to position [280, 0]
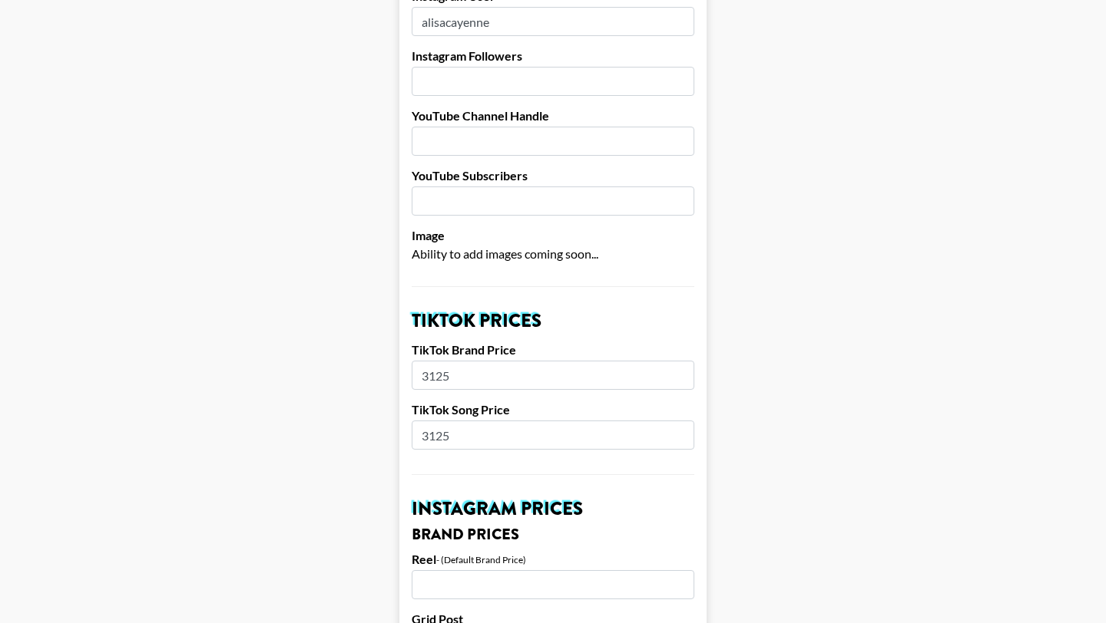
click at [470, 361] on input "3125" at bounding box center [553, 375] width 283 height 29
click at [472, 421] on input "3125" at bounding box center [553, 435] width 283 height 29
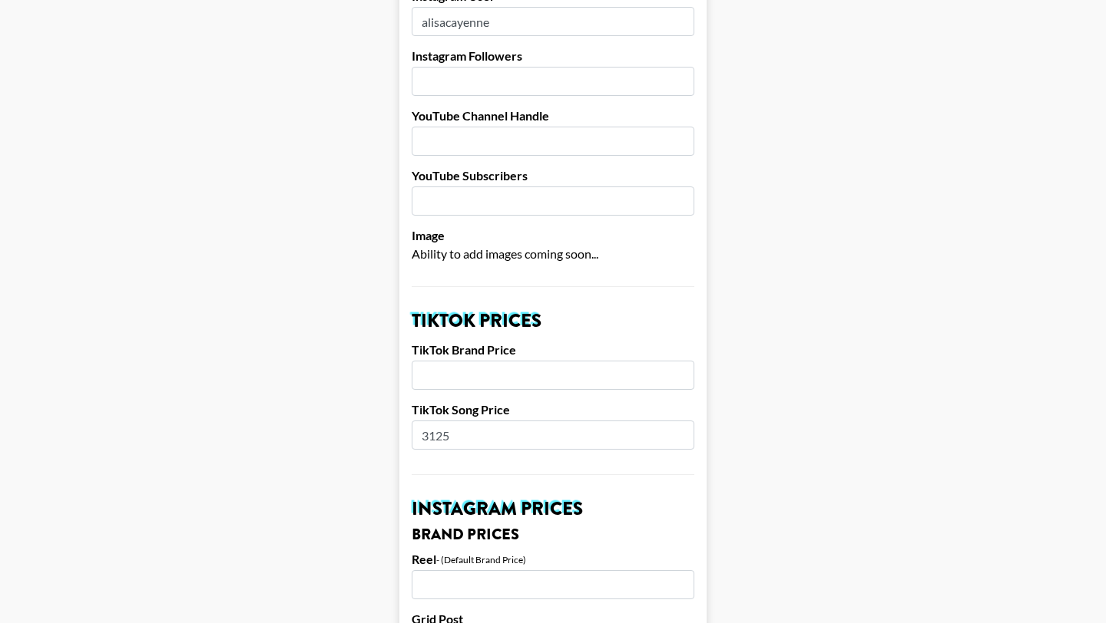
click at [472, 421] on input "3125" at bounding box center [553, 435] width 283 height 29
click at [462, 361] on input "number" at bounding box center [553, 375] width 283 height 29
type input "1800"
click at [463, 421] on input "number" at bounding box center [553, 435] width 283 height 29
click at [468, 361] on input "1800" at bounding box center [553, 375] width 283 height 29
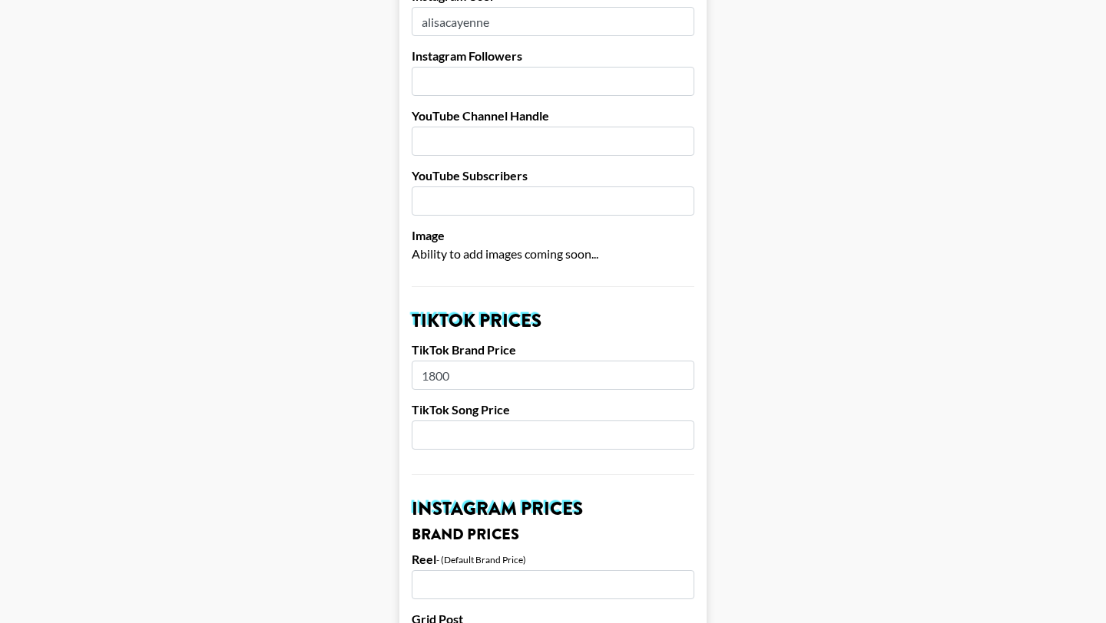
click at [468, 361] on input "1800" at bounding box center [553, 375] width 283 height 29
click at [470, 421] on input "number" at bounding box center [553, 435] width 283 height 29
type input "1800"
click at [454, 361] on input "number" at bounding box center [553, 375] width 283 height 29
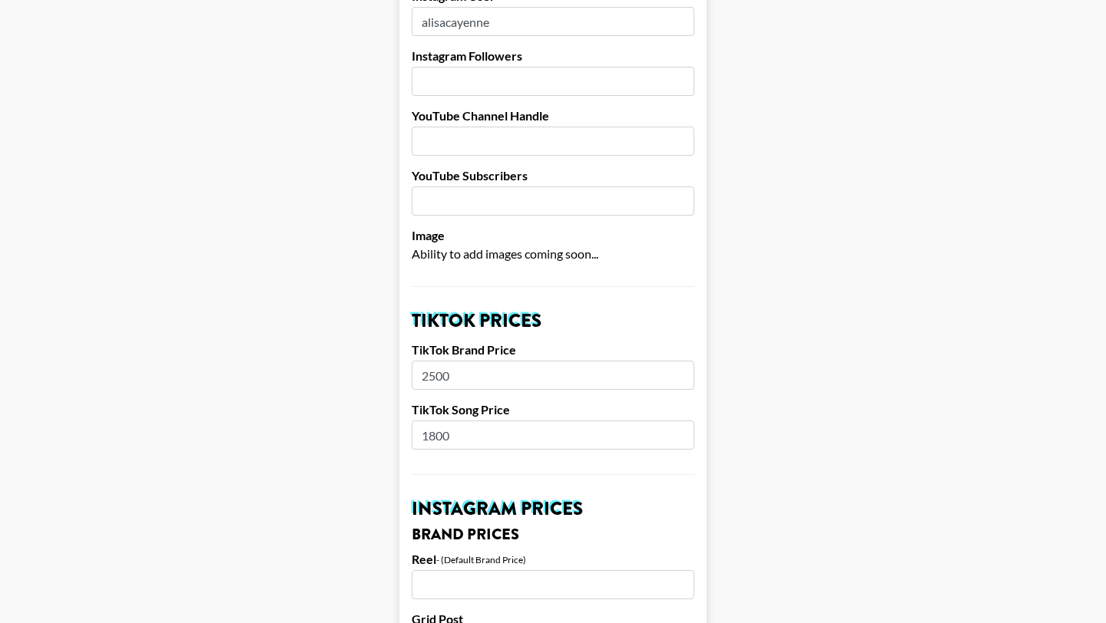
type input "2500"
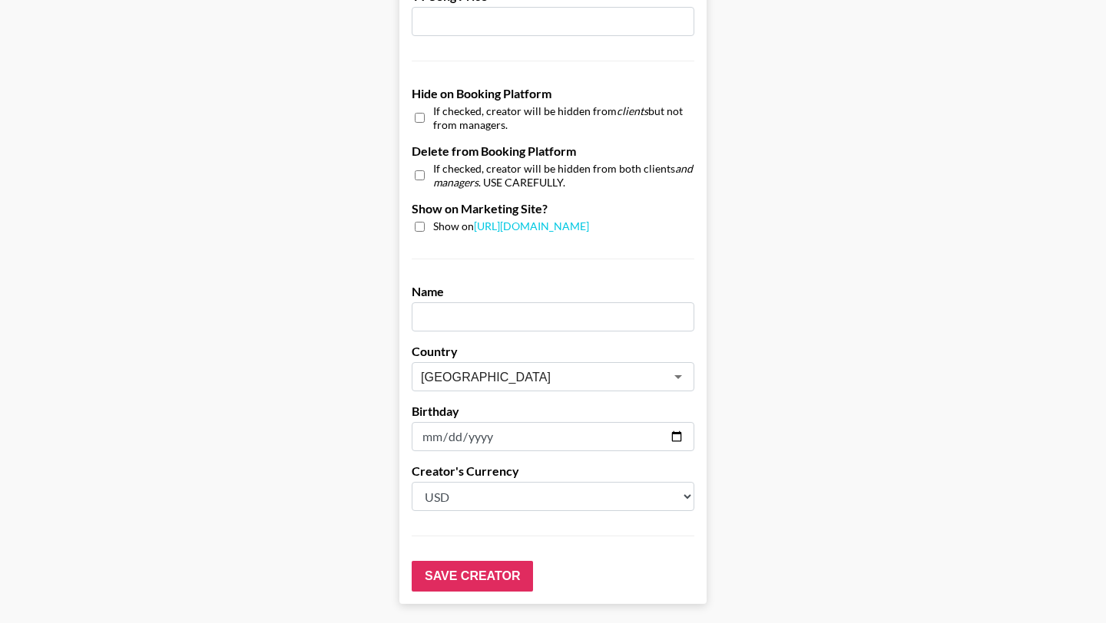
scroll to position [1460, 0]
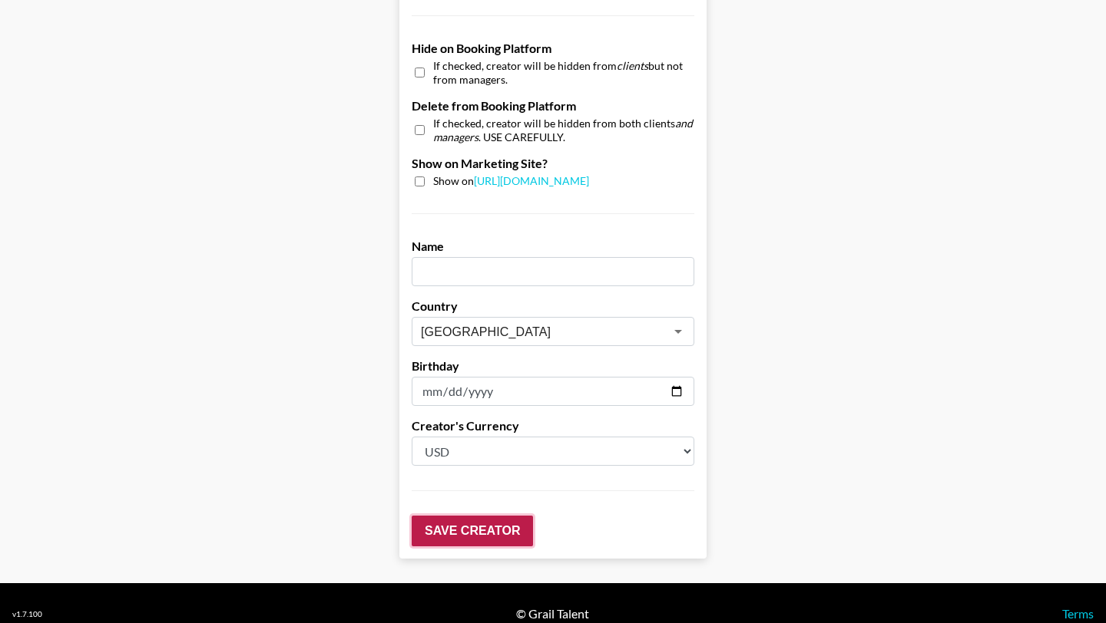
click at [491, 518] on input "Save Creator" at bounding box center [472, 531] width 121 height 31
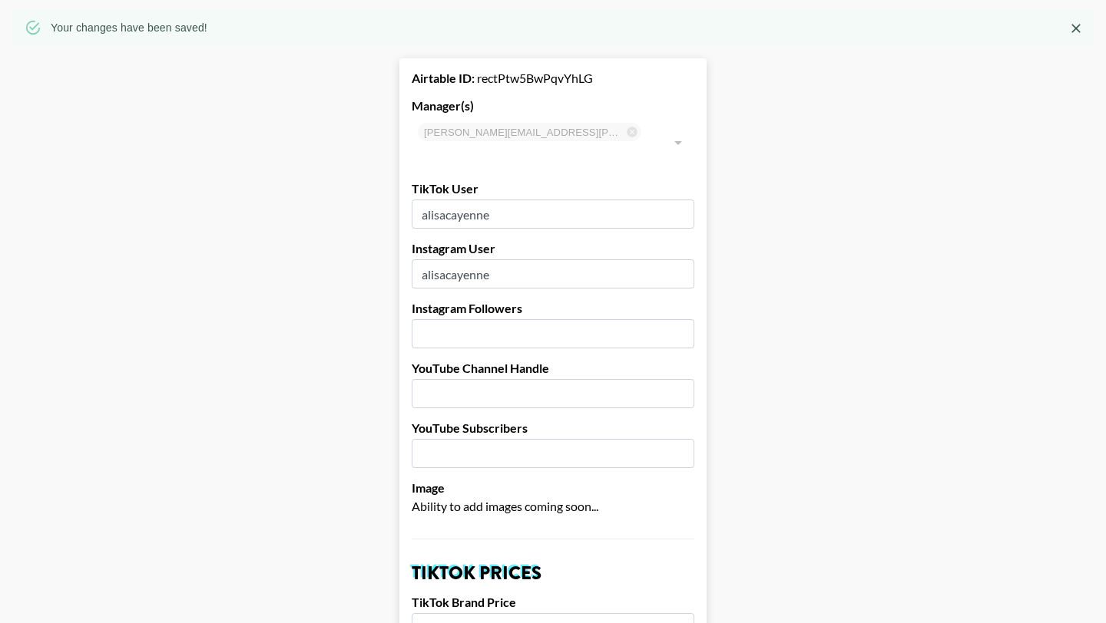
scroll to position [0, 0]
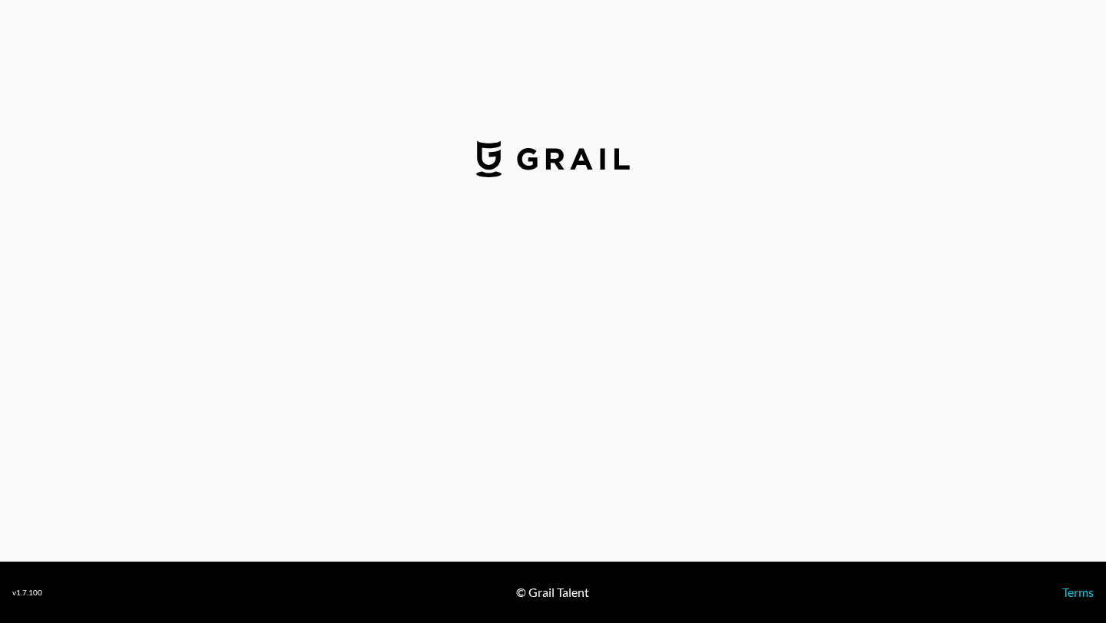
select select "USD"
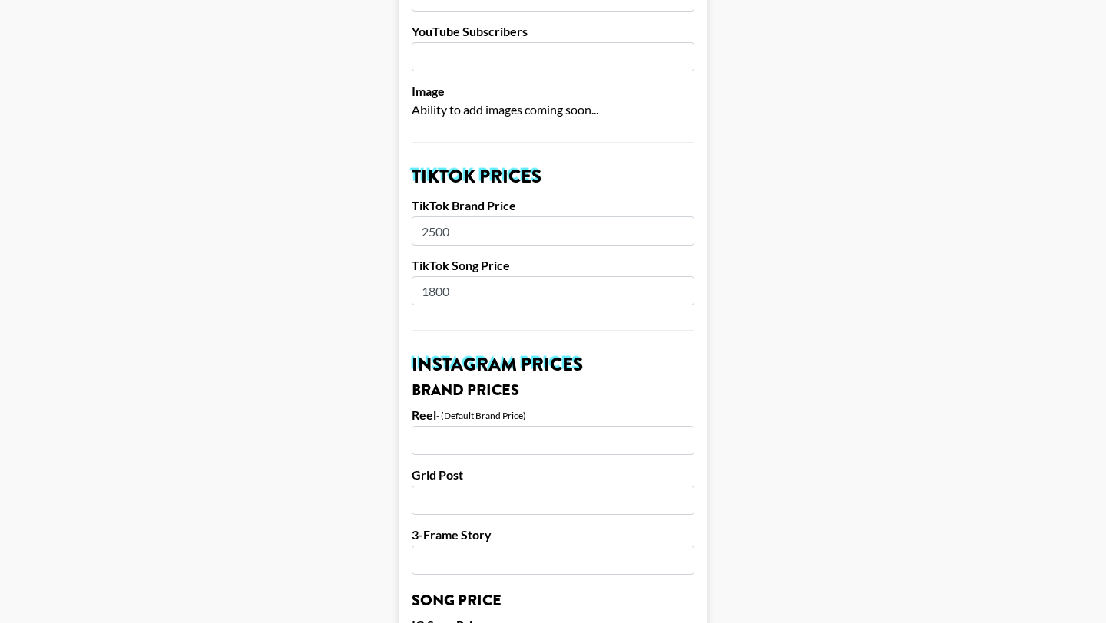
scroll to position [455, 0]
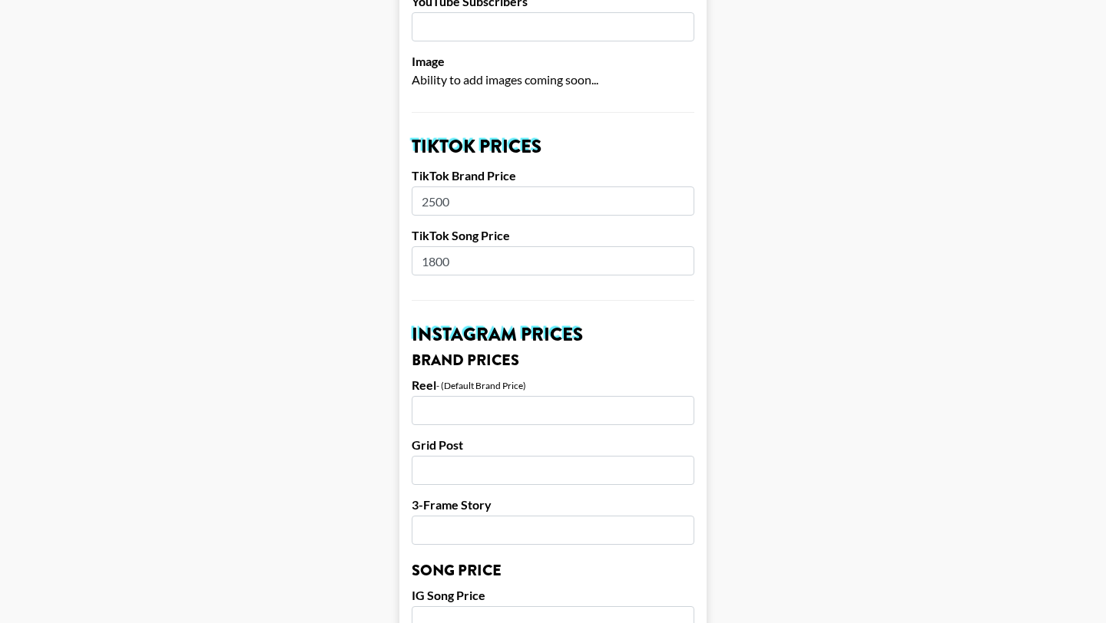
click at [452, 378] on div "Reel - (Default Brand Price)" at bounding box center [553, 387] width 283 height 18
click at [452, 396] on input "number" at bounding box center [553, 410] width 283 height 29
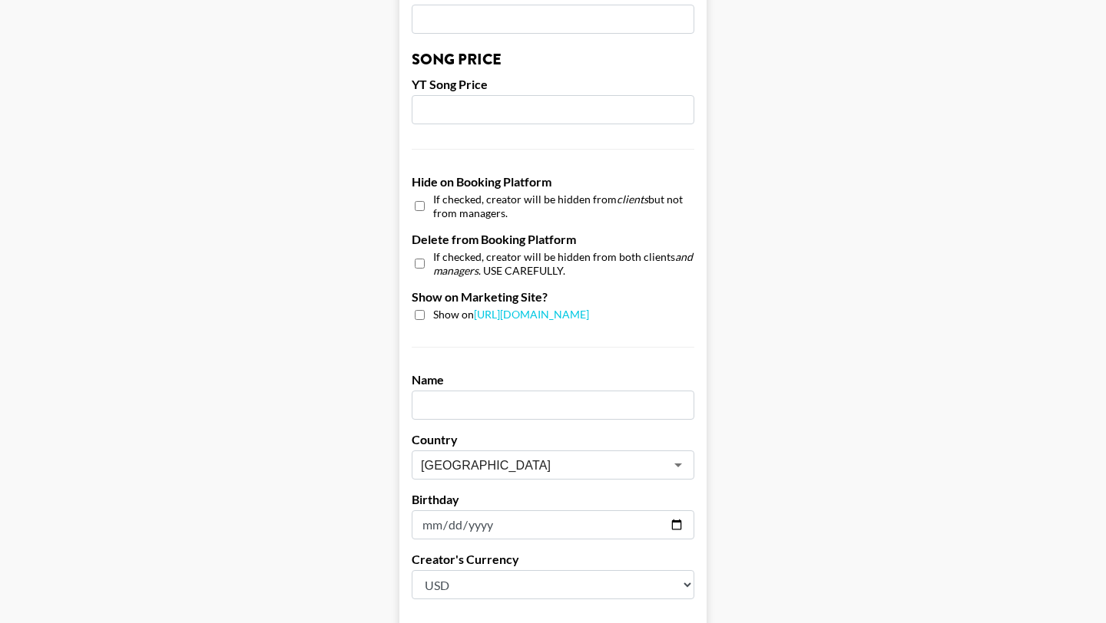
scroll to position [1460, 0]
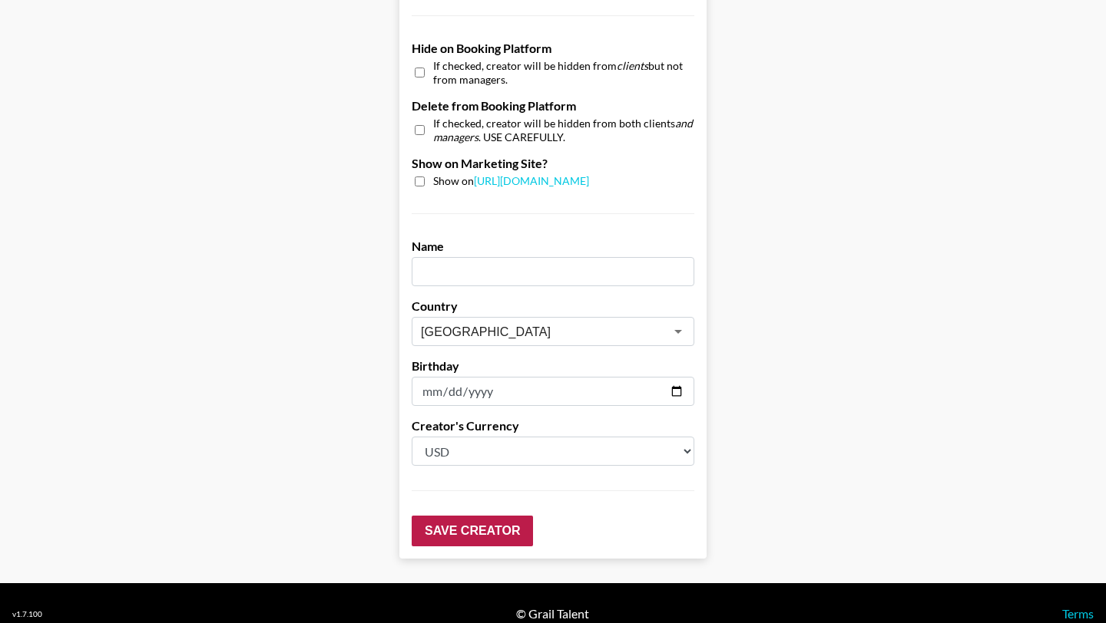
type input "1875"
click at [468, 516] on input "Save Creator" at bounding box center [472, 531] width 121 height 31
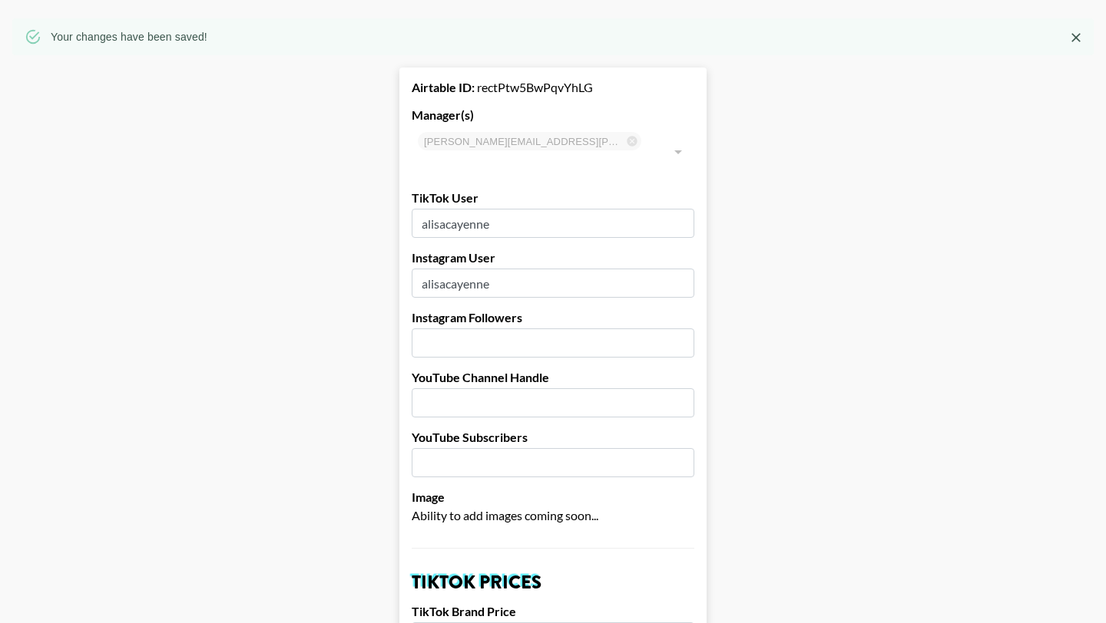
scroll to position [0, 0]
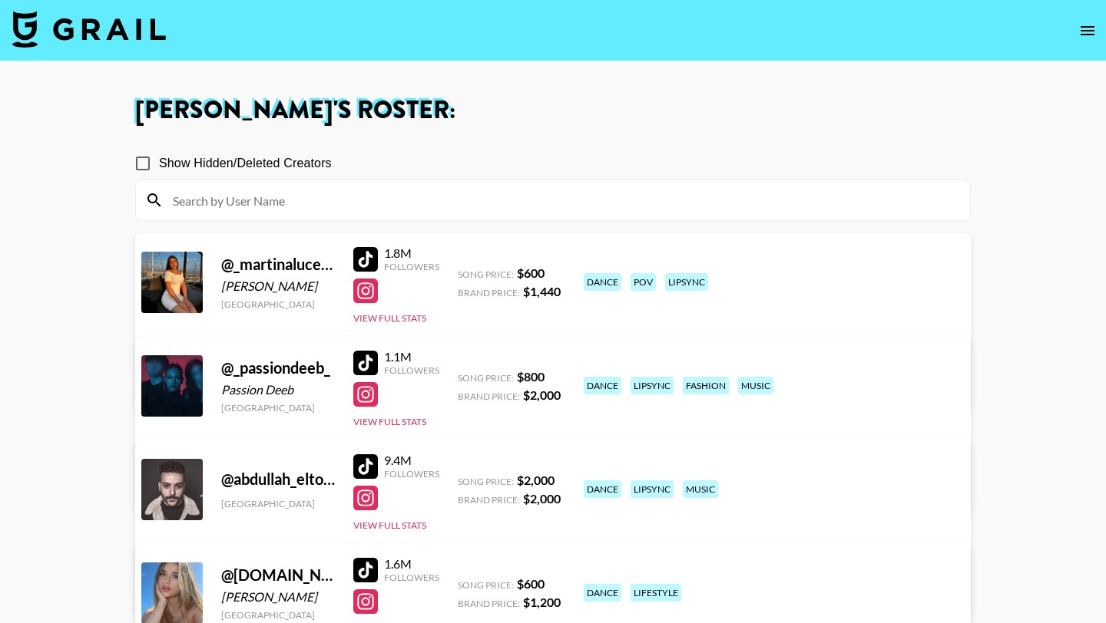
click at [209, 193] on input at bounding box center [562, 200] width 797 height 25
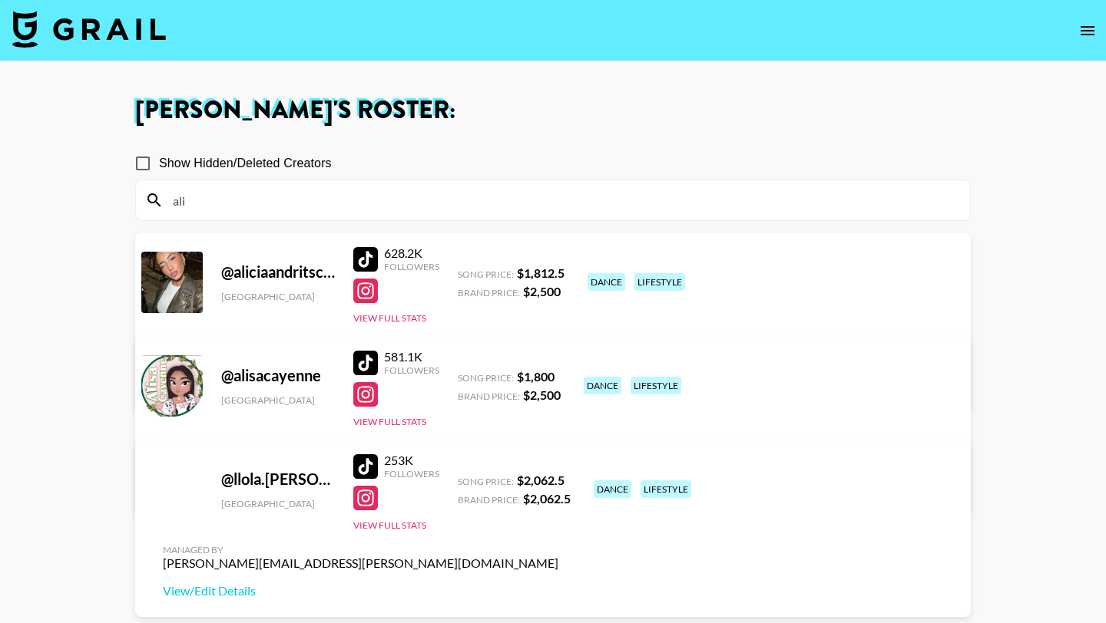
type input "ali"
click at [362, 293] on div at bounding box center [365, 291] width 25 height 25
click at [558, 376] on link "View/Edit Details" at bounding box center [360, 383] width 395 height 15
click at [245, 203] on input "ali" at bounding box center [562, 200] width 797 height 25
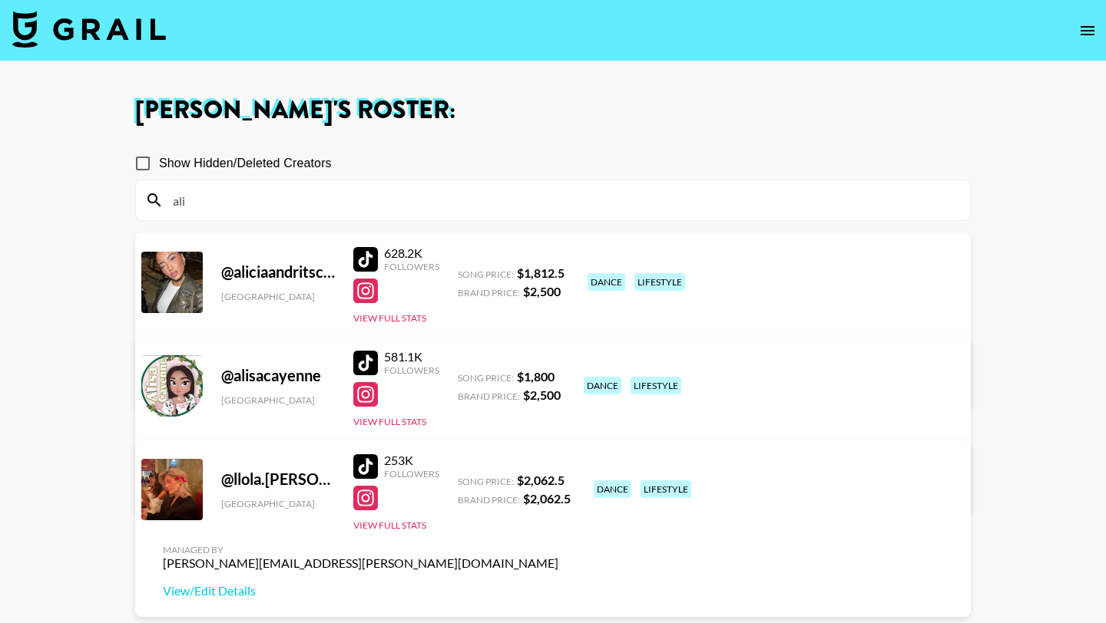
click at [245, 203] on input "ali" at bounding box center [562, 200] width 797 height 25
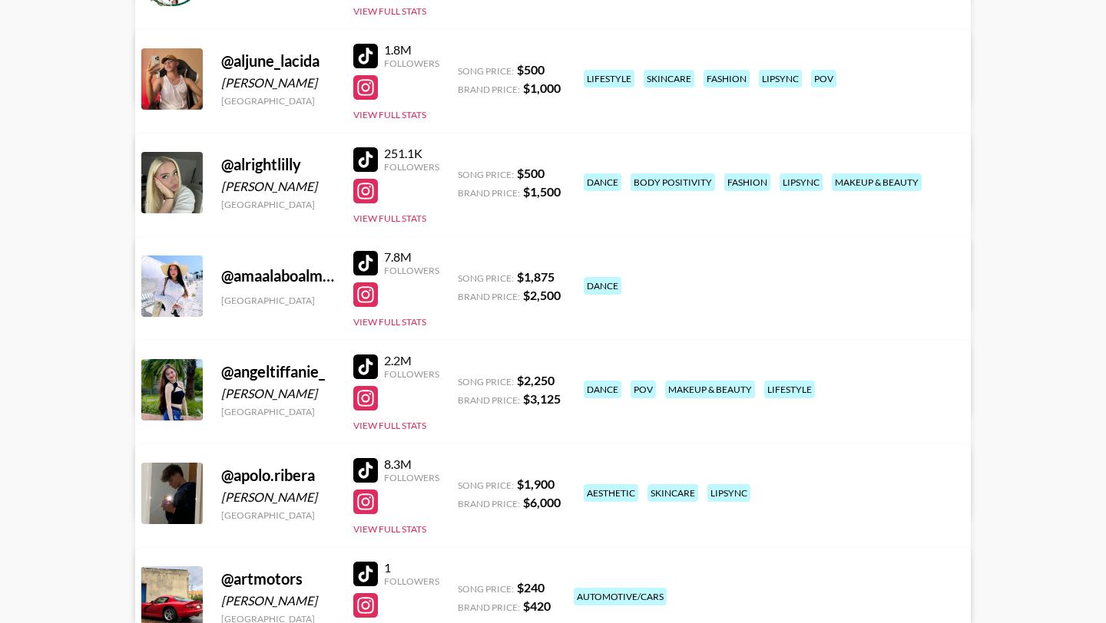
scroll to position [1037, 0]
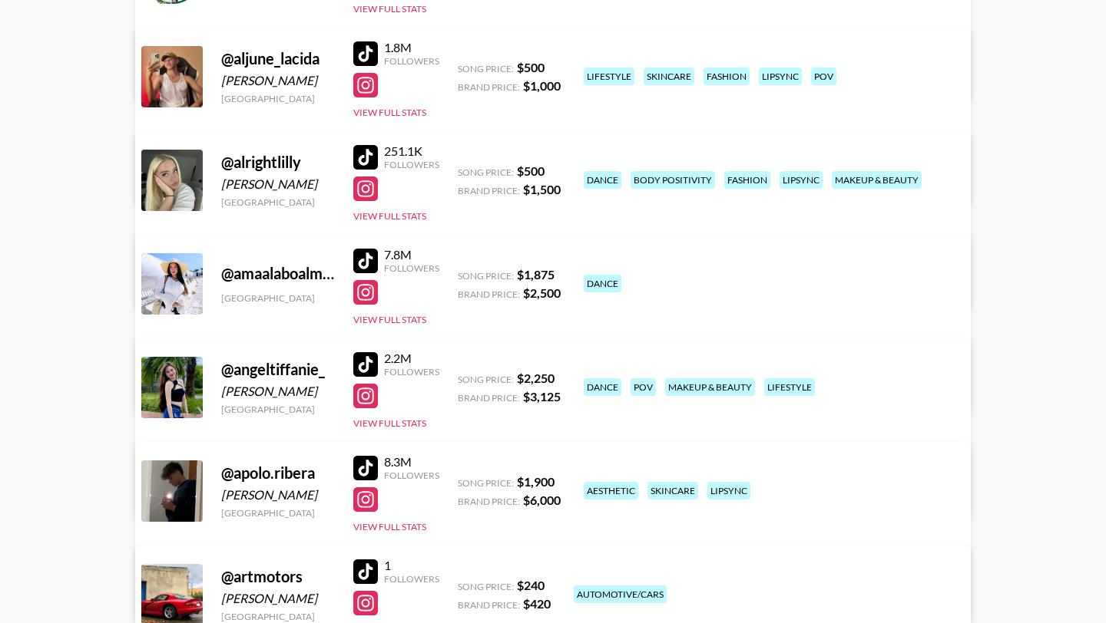
click at [368, 253] on div at bounding box center [365, 261] width 25 height 25
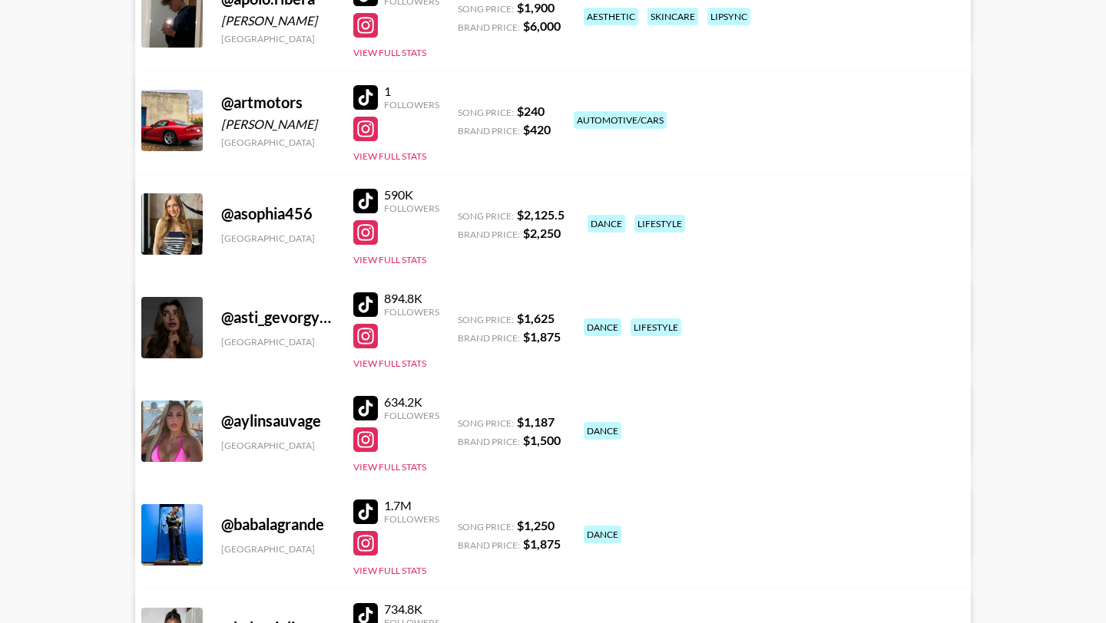
scroll to position [1516, 0]
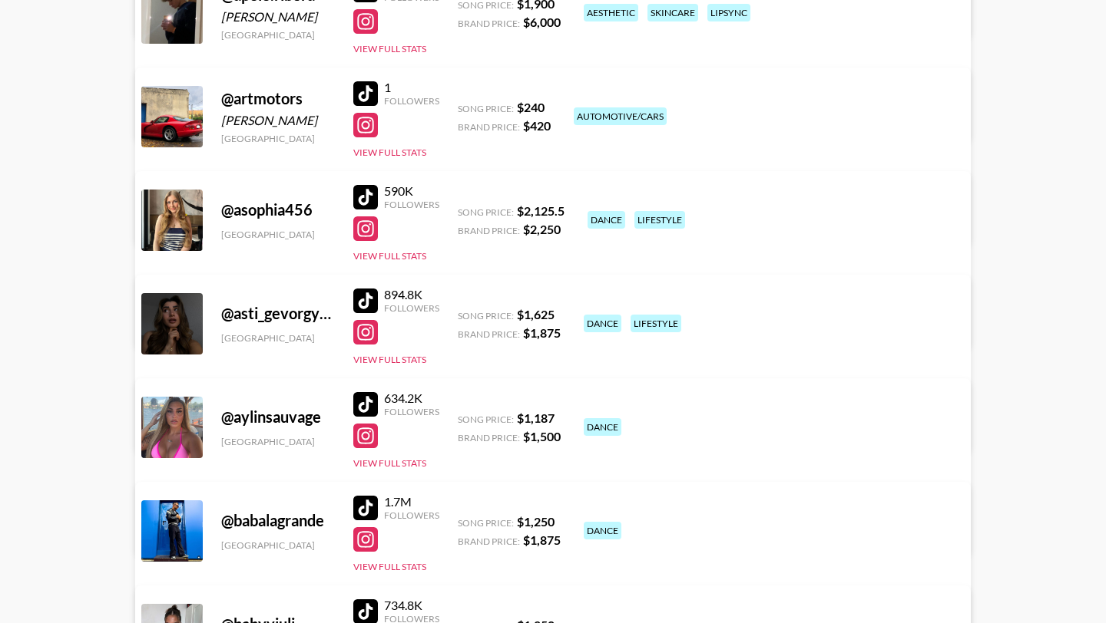
click at [362, 193] on div at bounding box center [365, 197] width 25 height 25
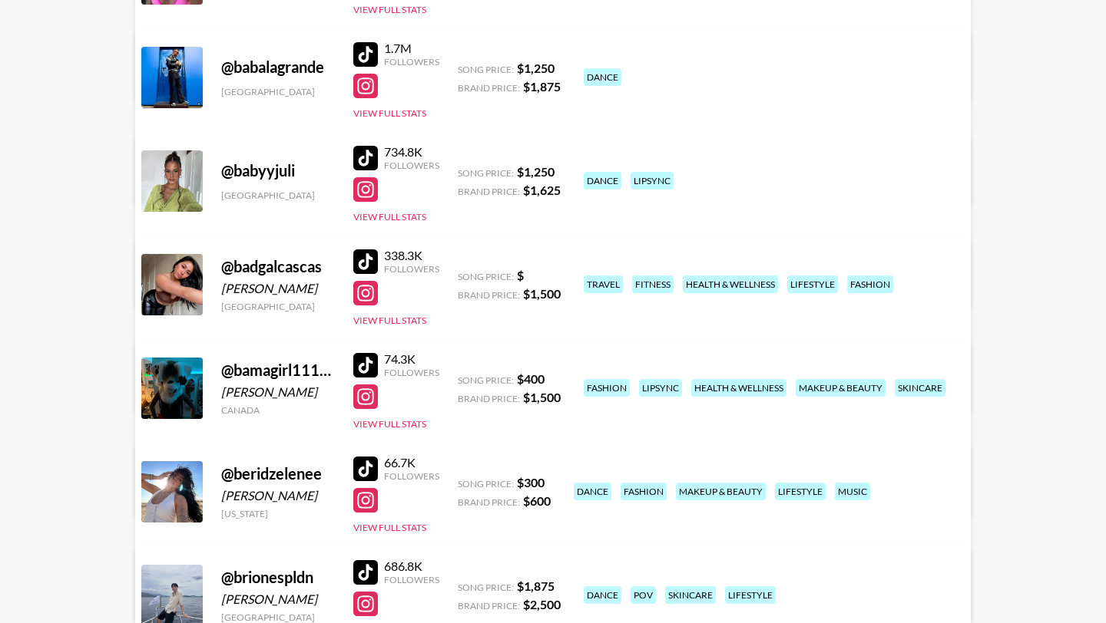
scroll to position [1973, 0]
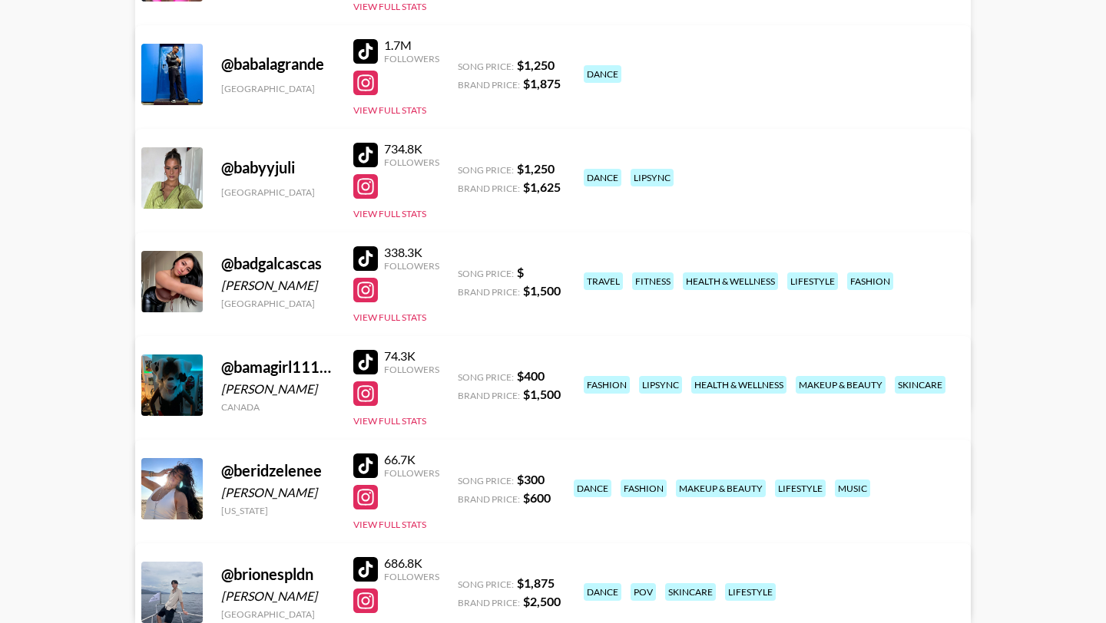
click at [365, 251] on div at bounding box center [365, 258] width 25 height 25
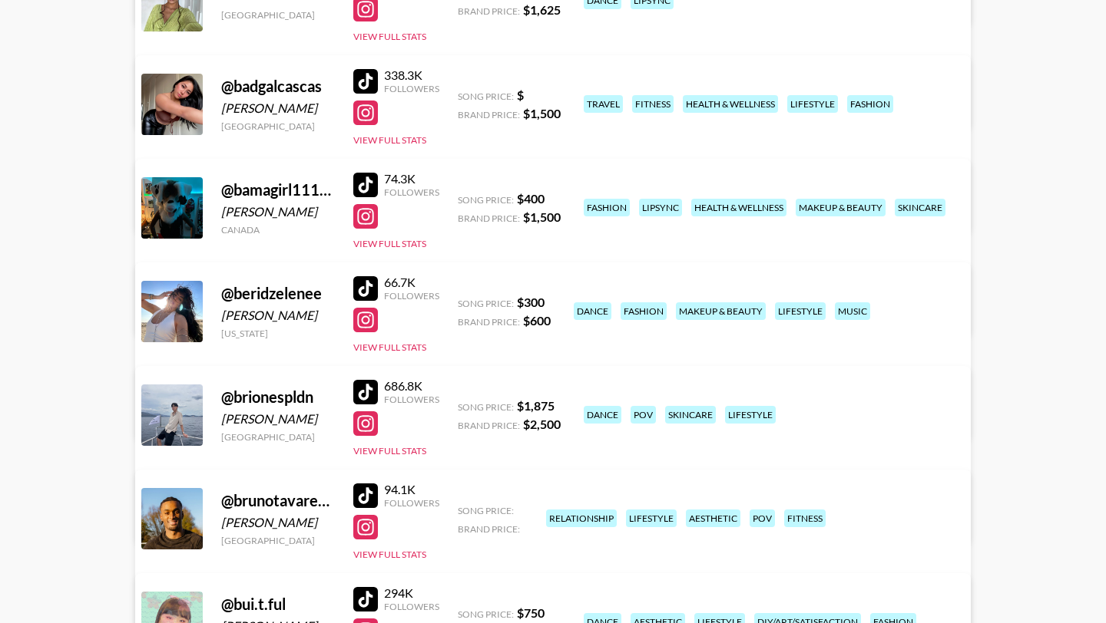
scroll to position [2152, 0]
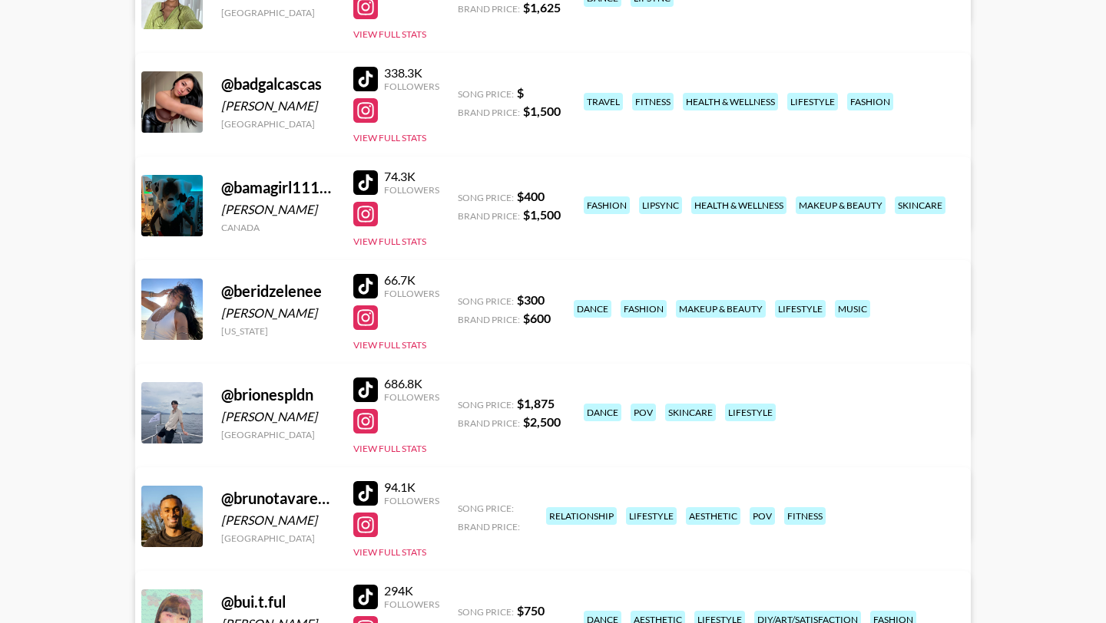
click at [364, 71] on div at bounding box center [365, 79] width 25 height 25
click at [362, 105] on div at bounding box center [365, 110] width 25 height 25
click at [558, 196] on link "View/Edit Details" at bounding box center [360, 203] width 395 height 15
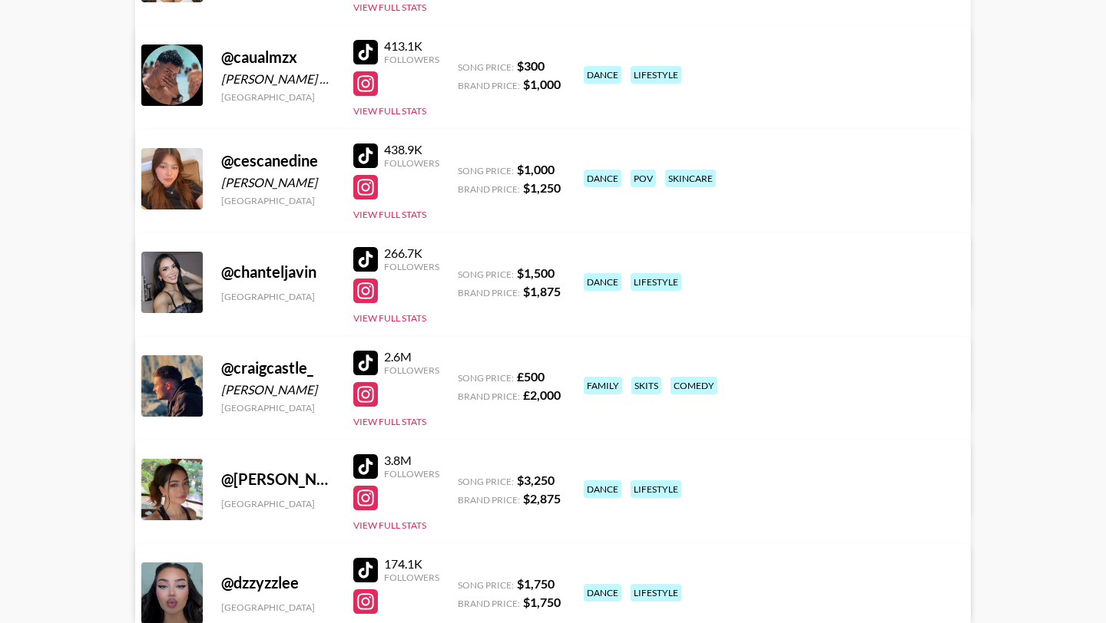
scroll to position [3217, 0]
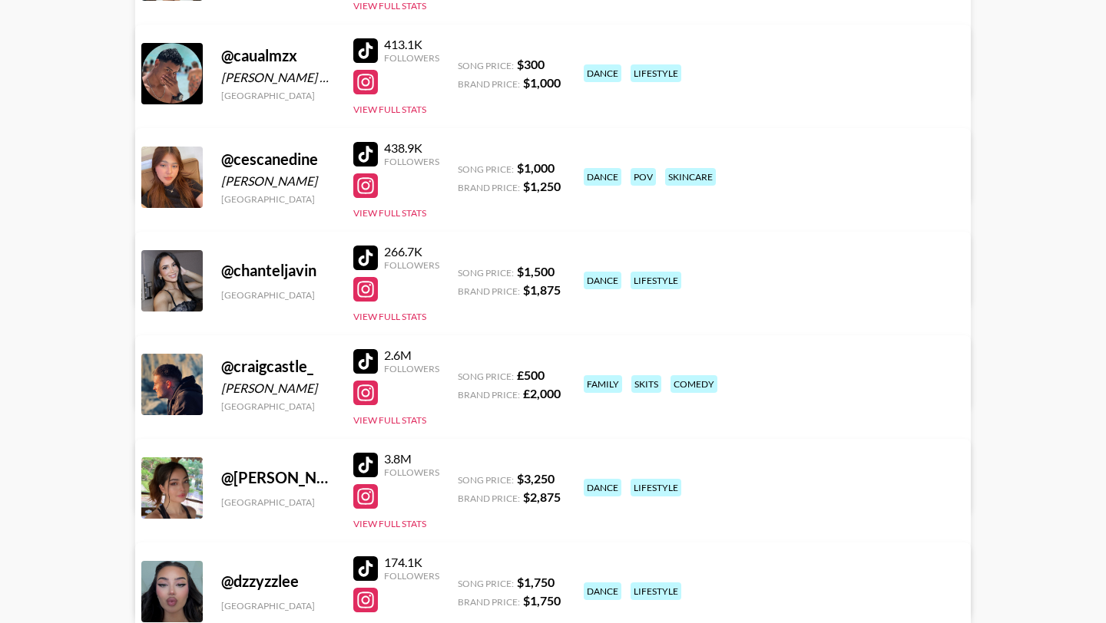
click at [362, 249] on div at bounding box center [365, 258] width 25 height 25
click at [558, 375] on link "View/Edit Details" at bounding box center [360, 382] width 395 height 15
click at [367, 295] on div at bounding box center [365, 289] width 25 height 25
drag, startPoint x: 317, startPoint y: 270, endPoint x: 235, endPoint y: 266, distance: 82.2
click at [235, 266] on div "@ chanteljavin" at bounding box center [278, 270] width 114 height 19
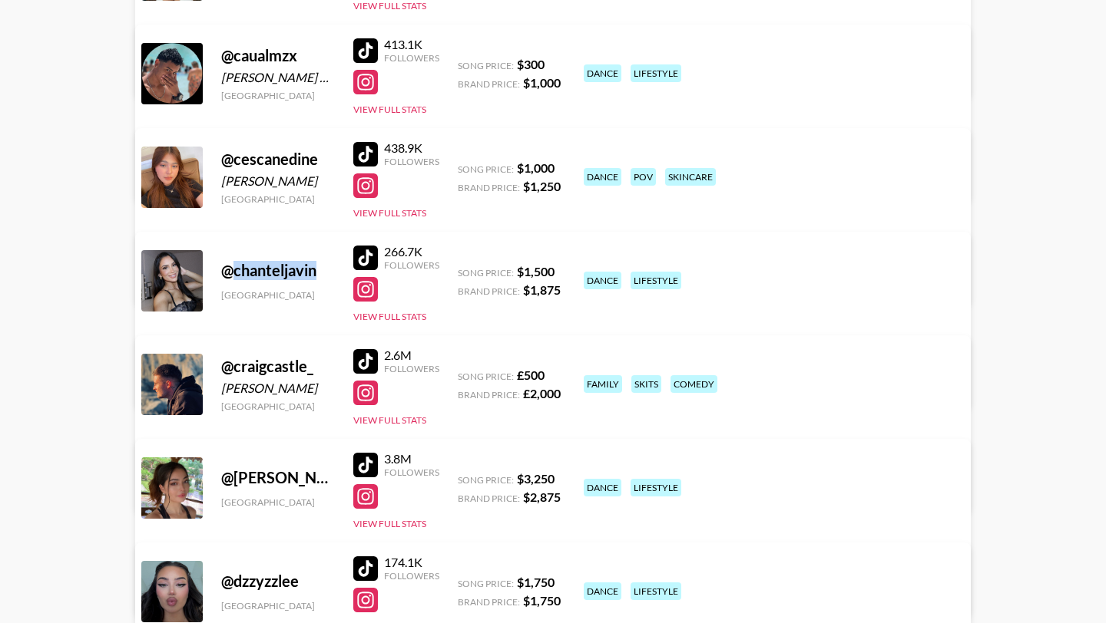
copy div "chanteljavin"
click at [367, 283] on div at bounding box center [365, 289] width 25 height 25
click at [558, 375] on link "View/Edit Details" at bounding box center [360, 382] width 395 height 15
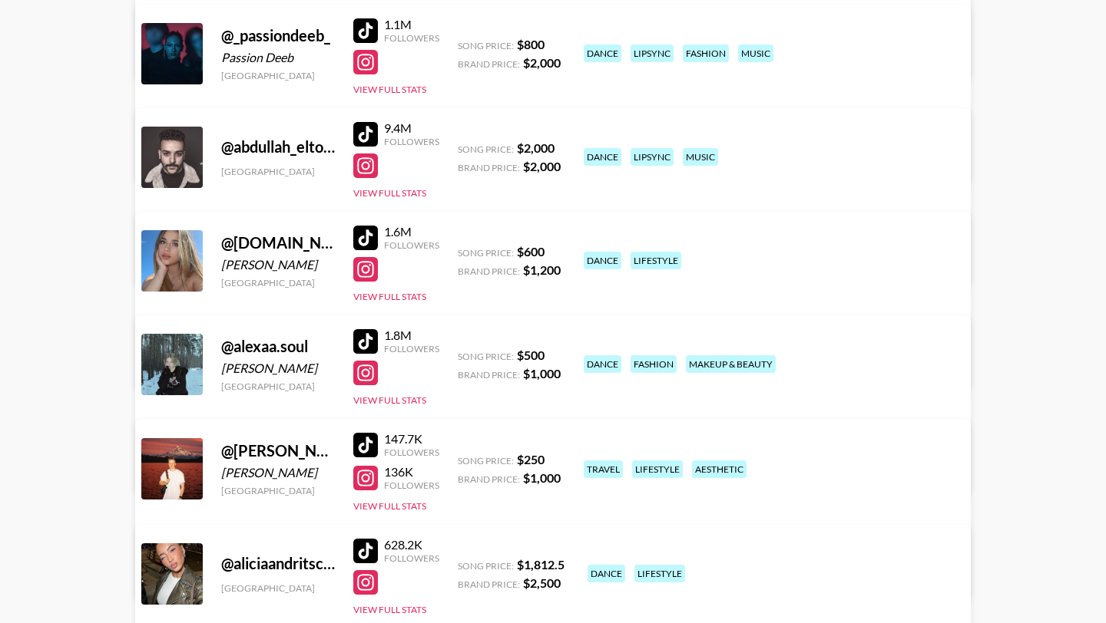
scroll to position [0, 0]
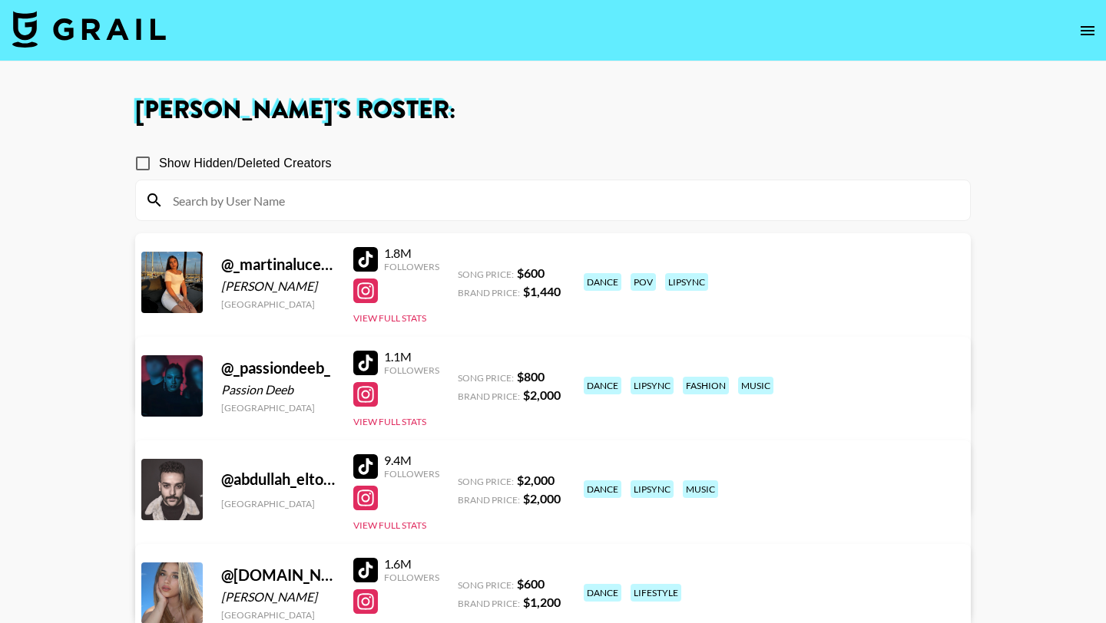
click at [352, 189] on input at bounding box center [562, 200] width 797 height 25
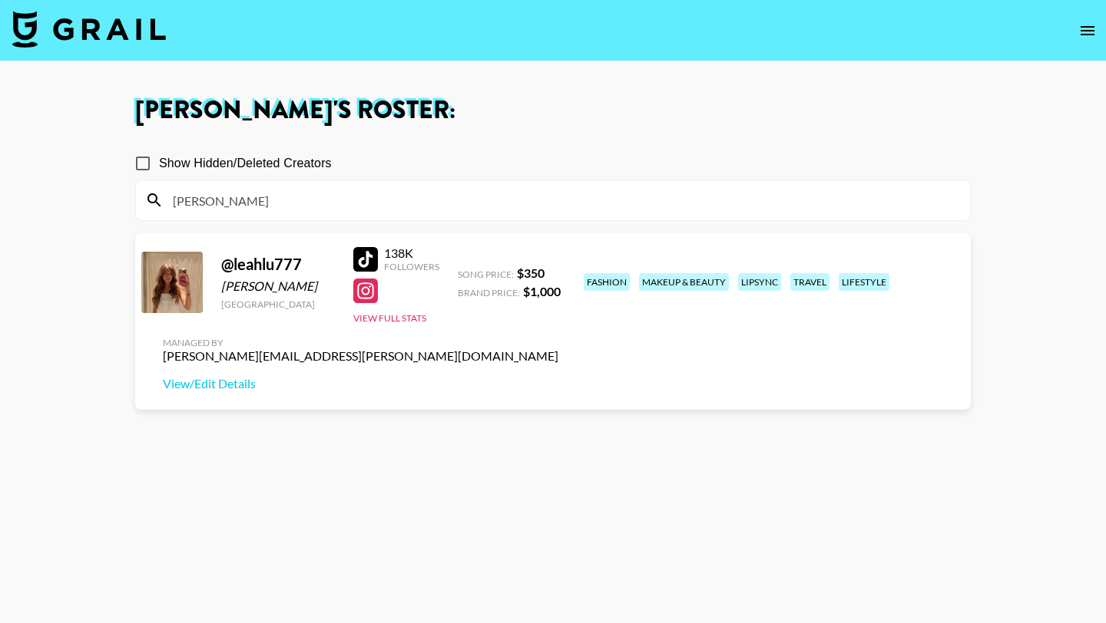
type input "leah"
click at [365, 257] on div at bounding box center [365, 259] width 25 height 25
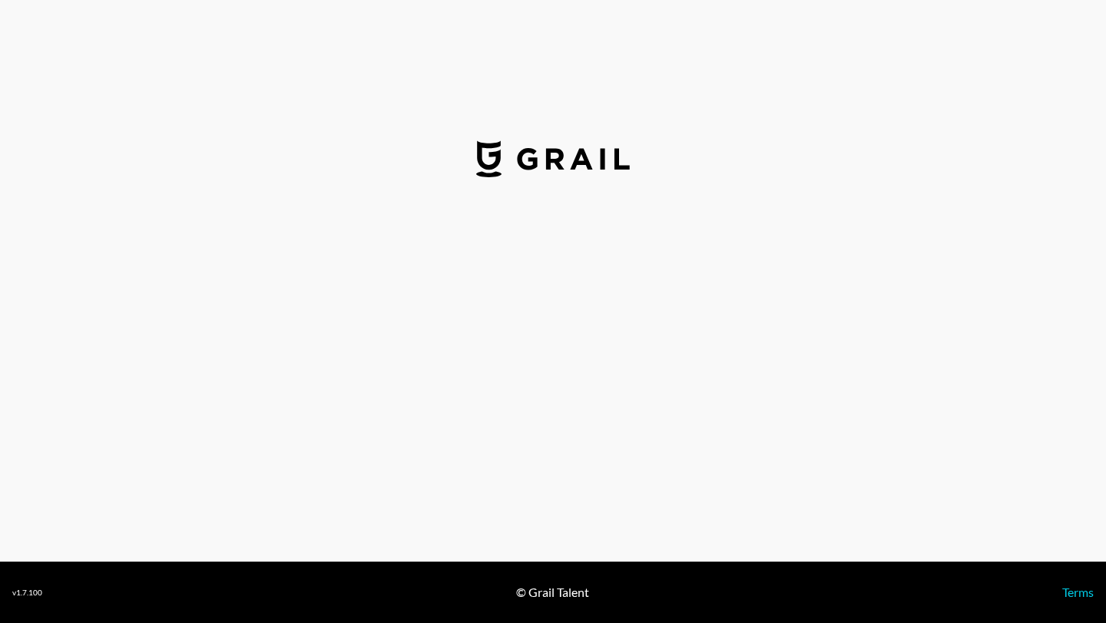
select select "USD"
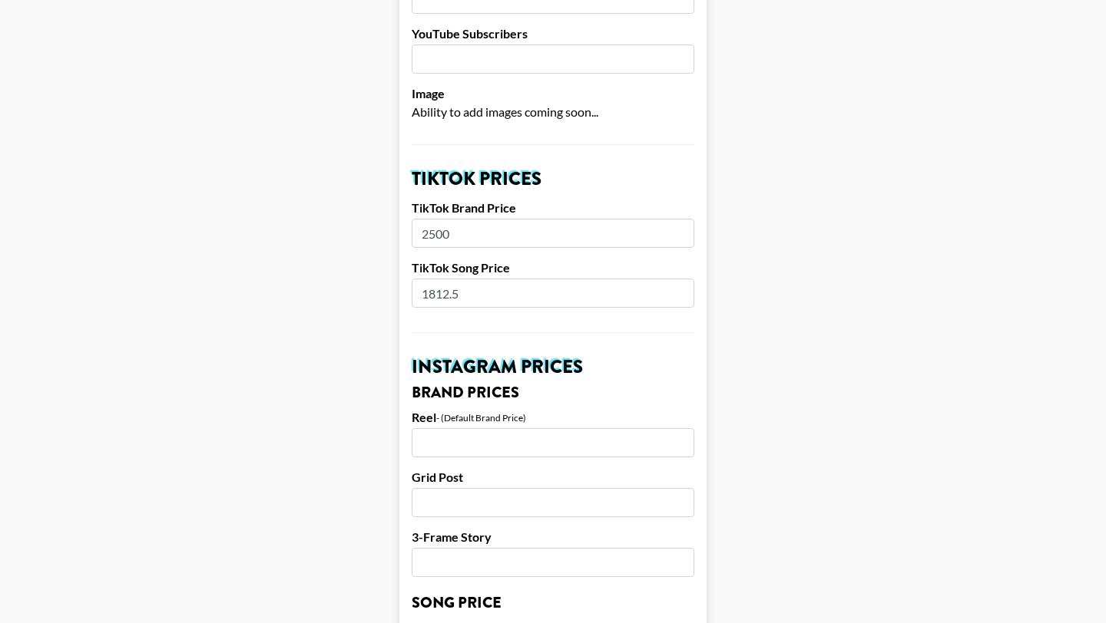
scroll to position [428, 0]
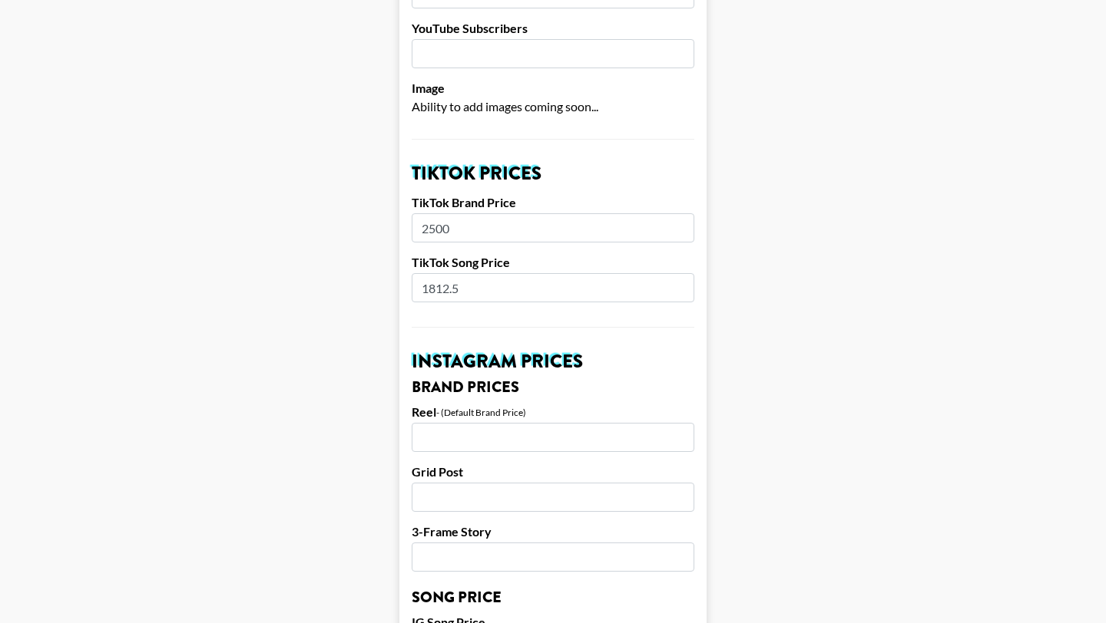
click at [458, 213] on input "2500" at bounding box center [553, 227] width 283 height 29
type input "3125"
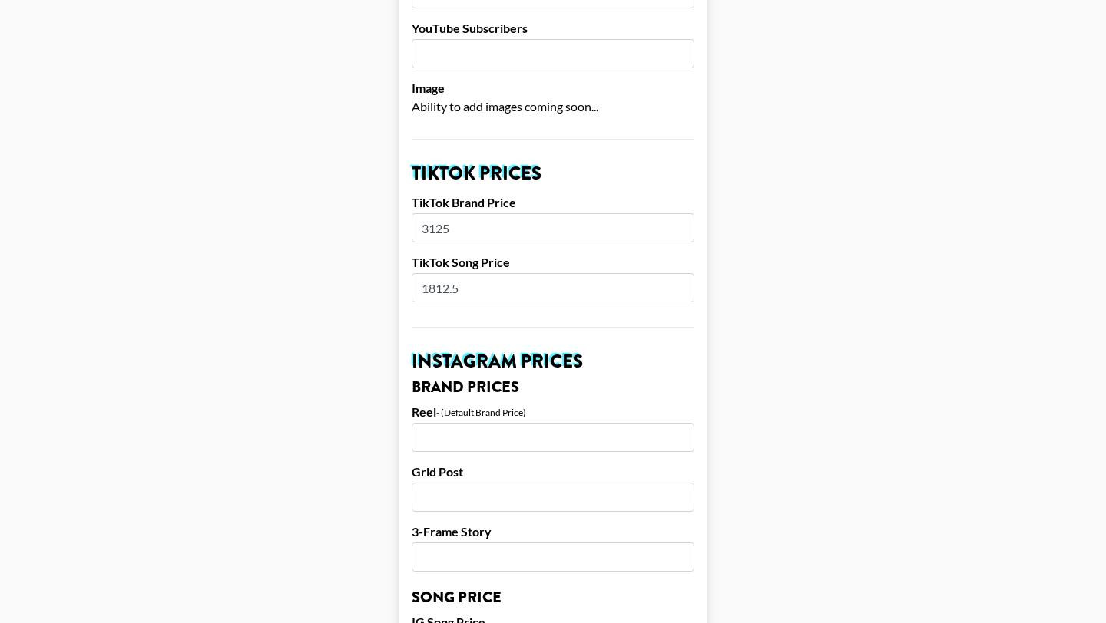
click at [468, 273] on input "1812.5" at bounding box center [553, 287] width 283 height 29
click at [475, 423] on input "number" at bounding box center [553, 437] width 283 height 29
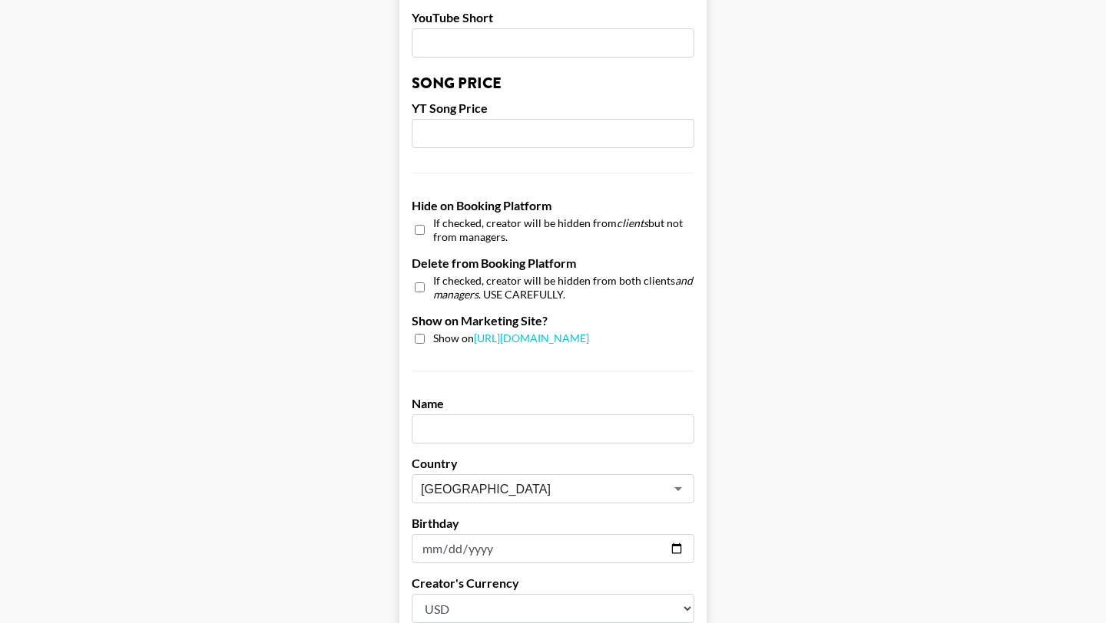
scroll to position [1460, 0]
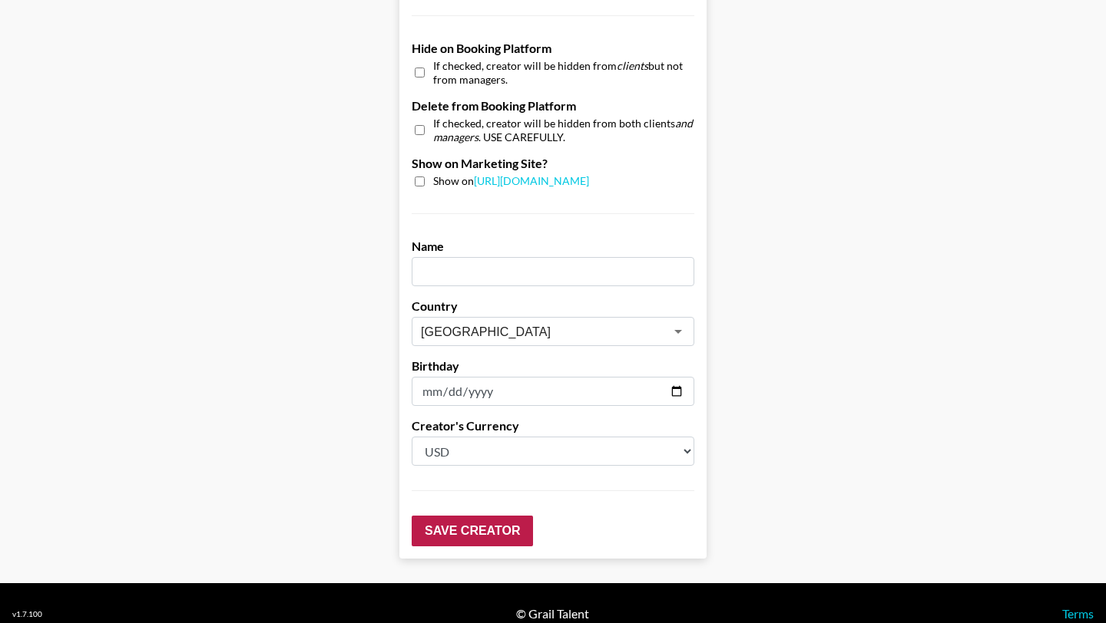
type input "3125"
click at [453, 516] on input "Save Creator" at bounding box center [472, 531] width 121 height 31
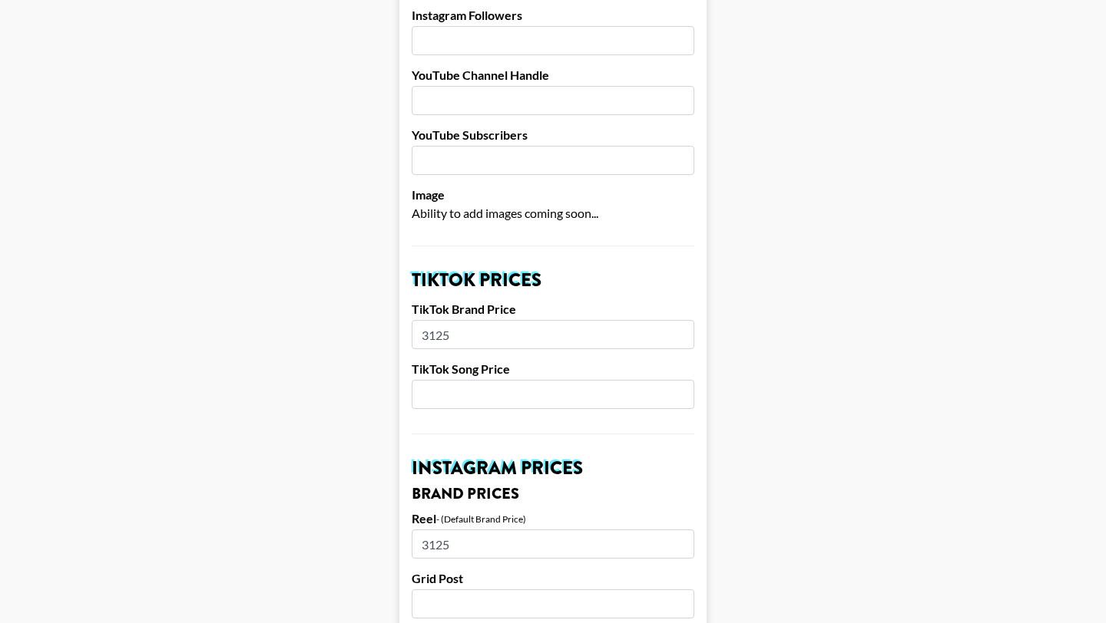
scroll to position [0, 0]
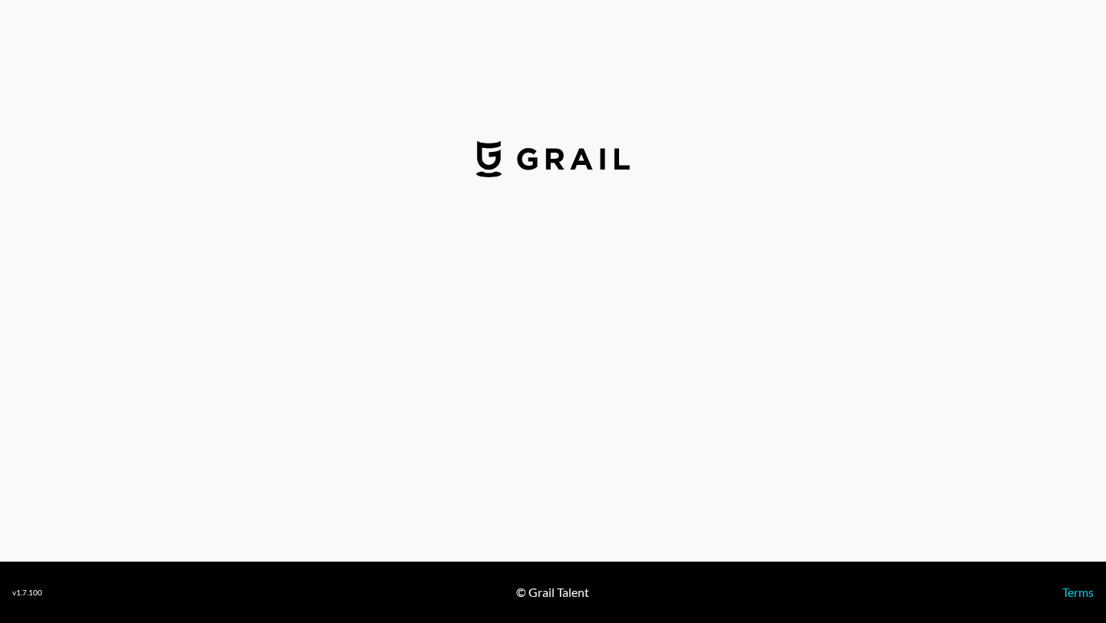
select select "USD"
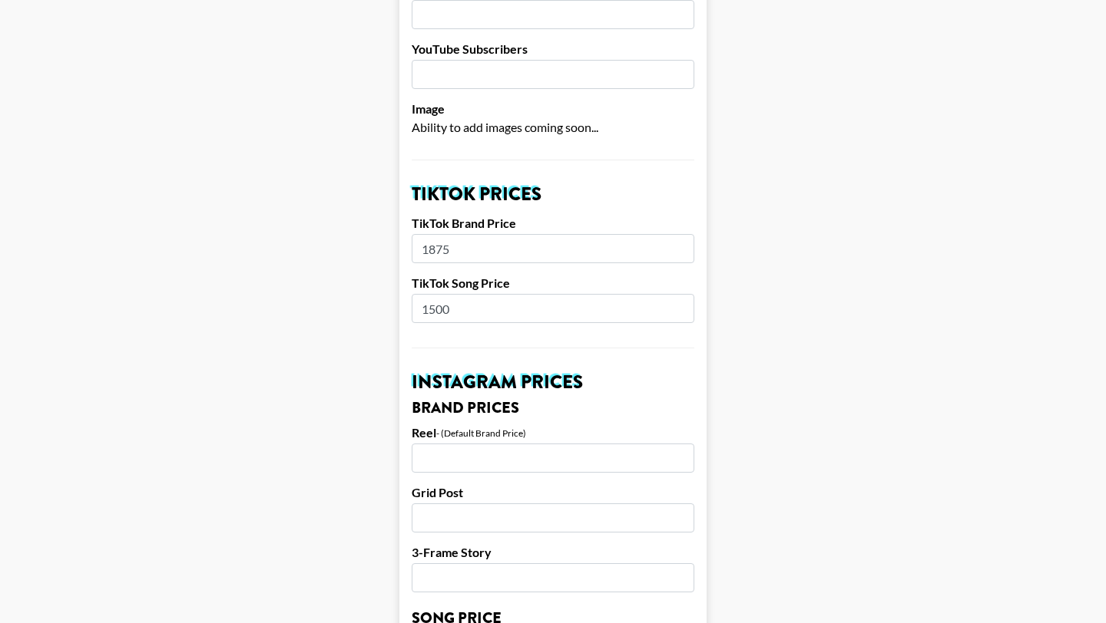
scroll to position [405, 0]
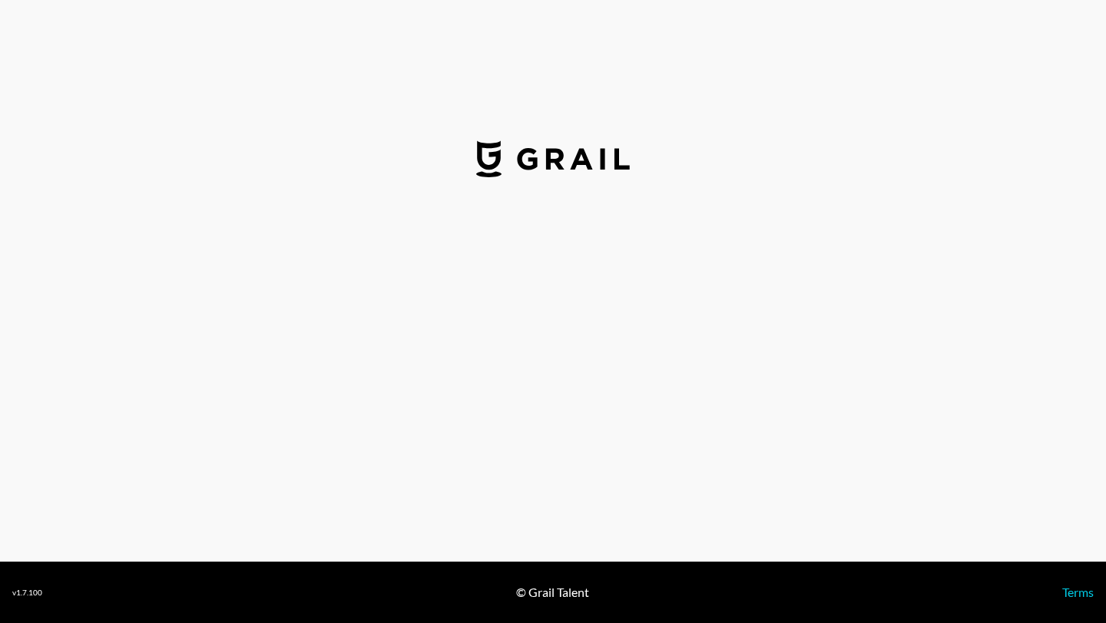
select select "USD"
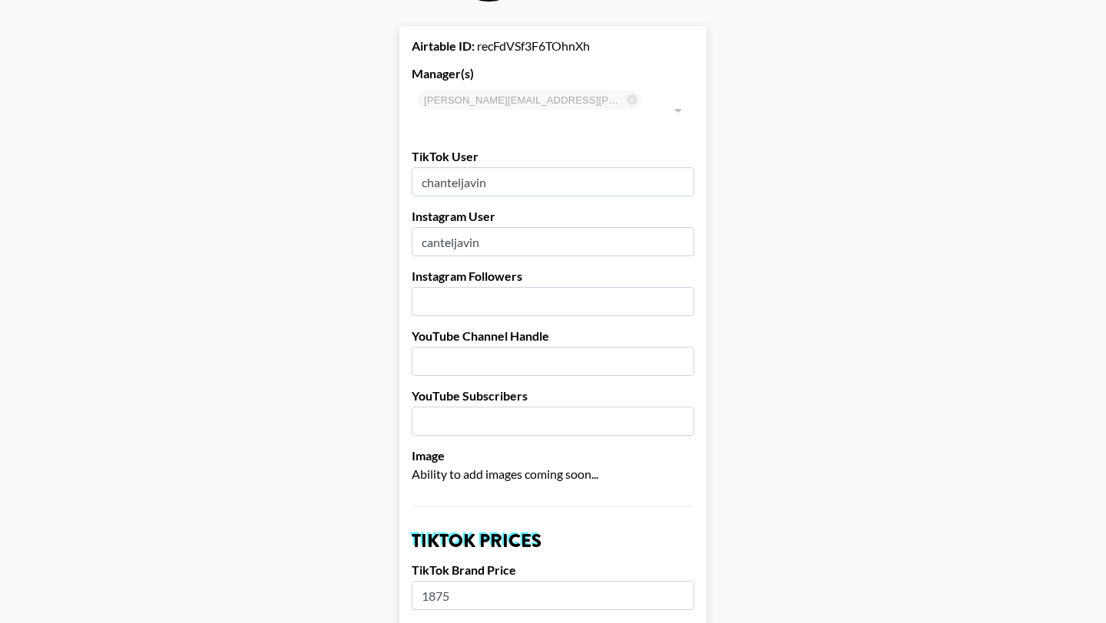
scroll to position [69, 0]
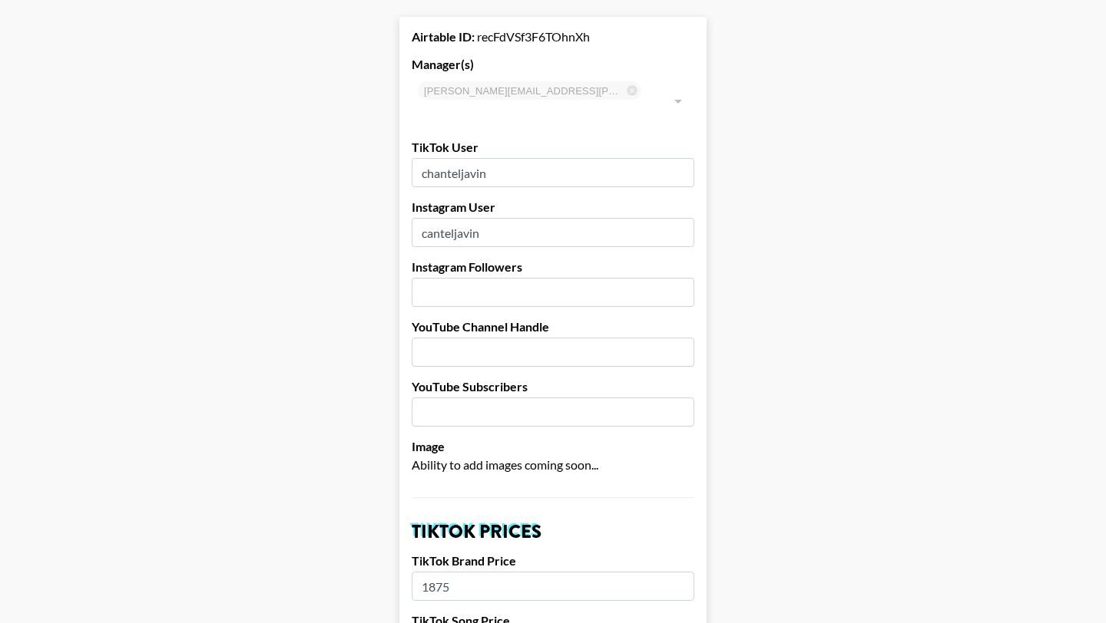
click at [484, 218] on input "canteljavin" at bounding box center [553, 232] width 283 height 29
paste input "[URL][DOMAIN_NAME]"
type input "[URL][DOMAIN_NAME]"
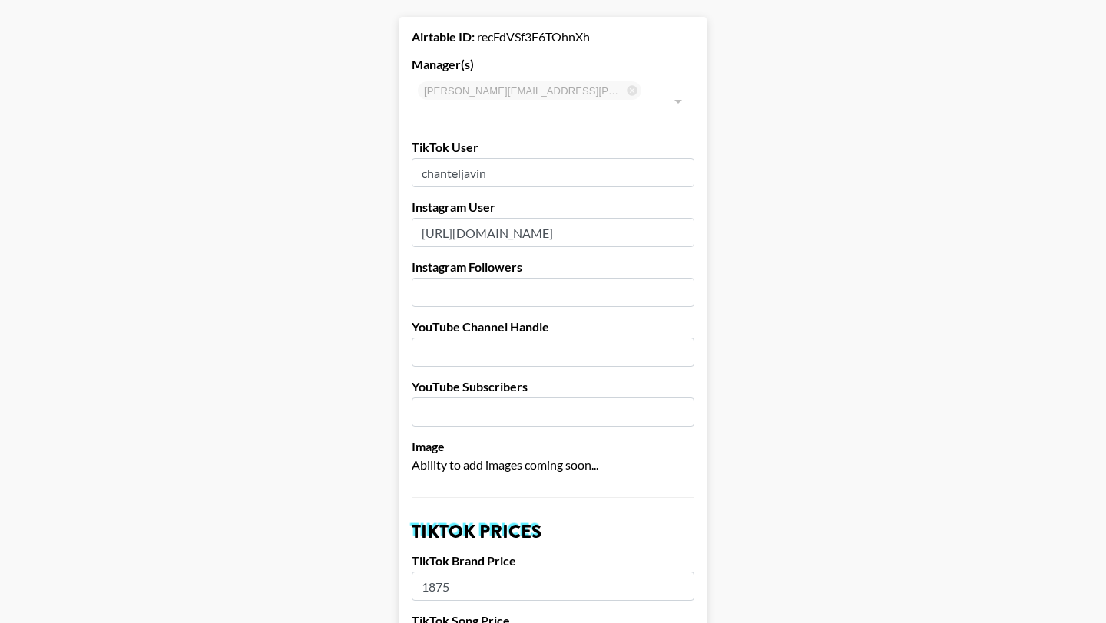
click at [660, 218] on input "[URL][DOMAIN_NAME]" at bounding box center [553, 232] width 283 height 29
click at [515, 158] on input "chanteljavin" at bounding box center [553, 172] width 283 height 29
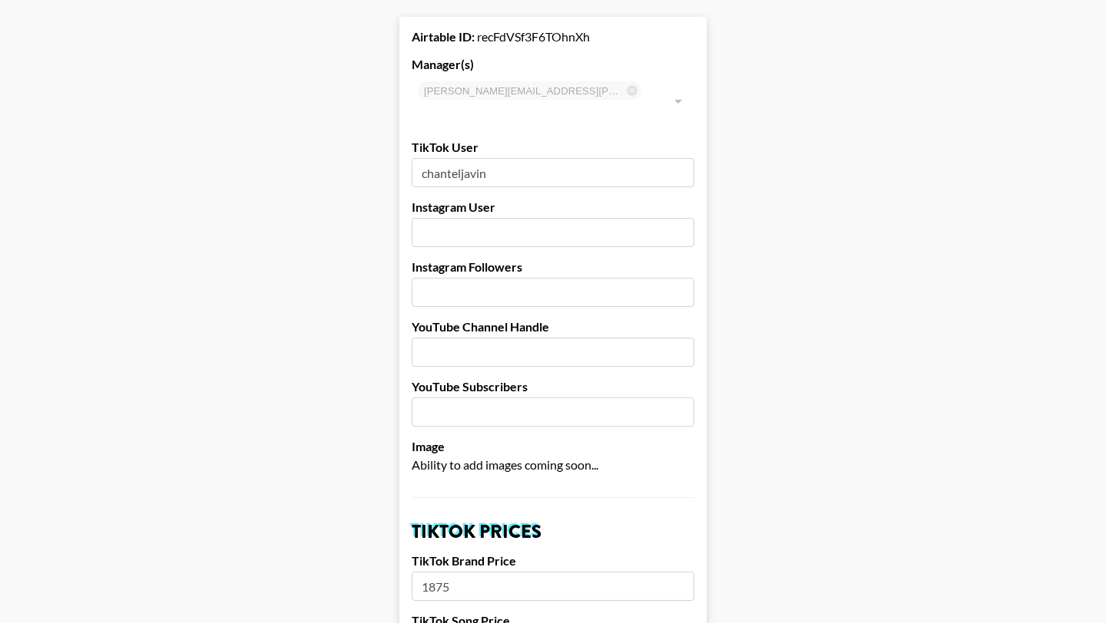
click at [515, 158] on input "chanteljavin" at bounding box center [553, 172] width 283 height 29
click at [475, 218] on input "text" at bounding box center [553, 232] width 283 height 29
paste input "chanteljavin"
type input "chanteljavin"
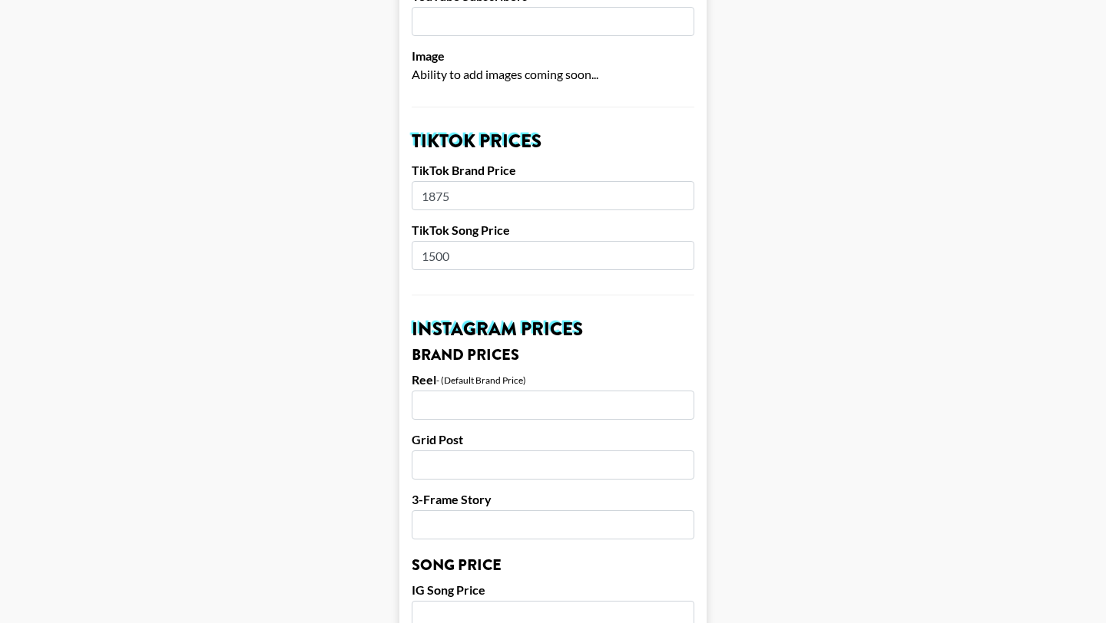
scroll to position [464, 0]
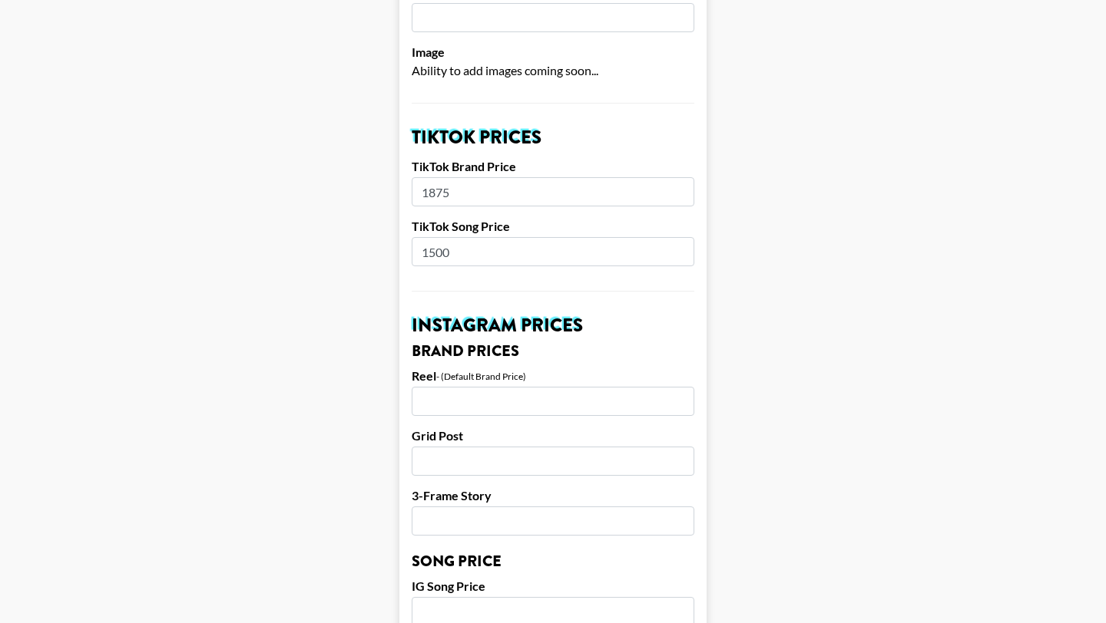
click at [481, 387] on input "number" at bounding box center [553, 401] width 283 height 29
type input "1500"
click at [873, 382] on main "Airtable ID: recFdVSf3F6TOhnXh Manager(s) [PERSON_NAME][EMAIL_ADDRESS][PERSON_N…" at bounding box center [552, 588] width 1081 height 1933
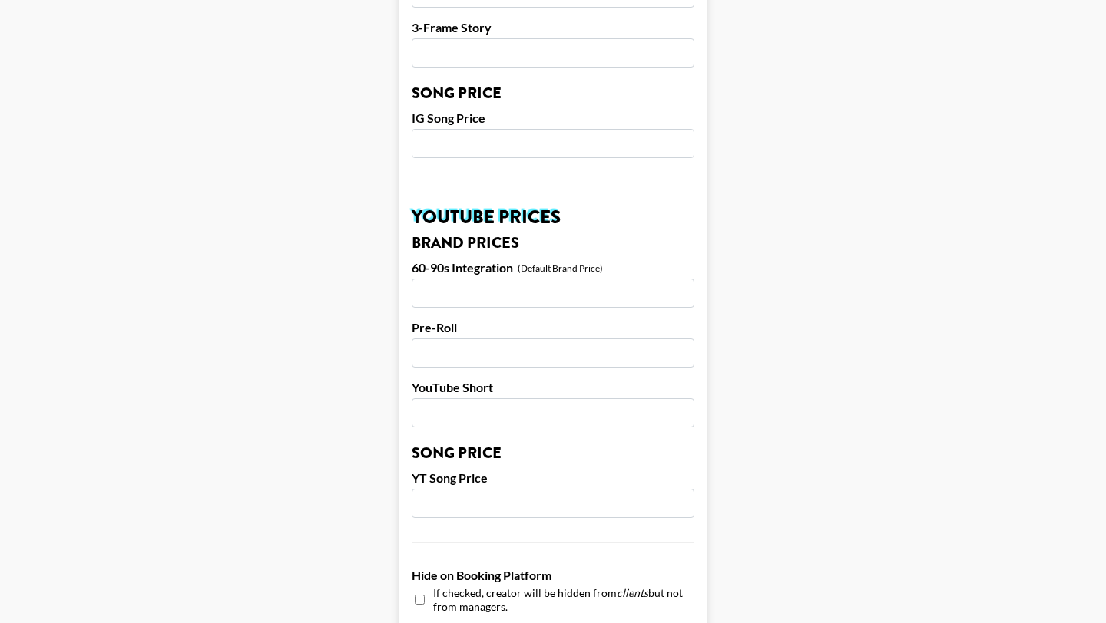
scroll to position [1460, 0]
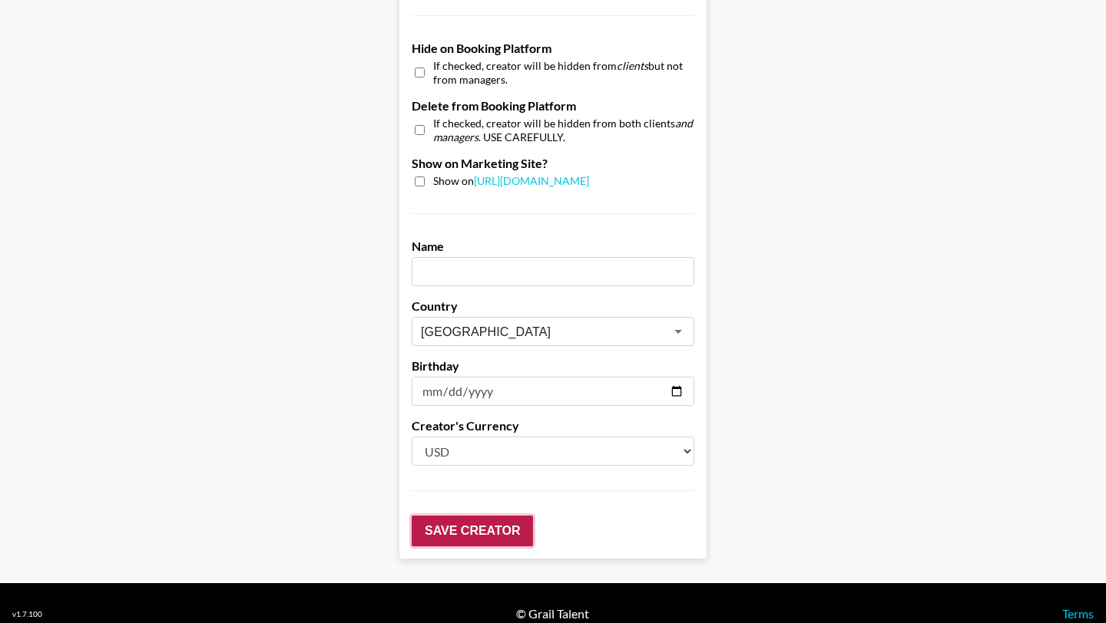
click at [471, 516] on input "Save Creator" at bounding box center [472, 531] width 121 height 31
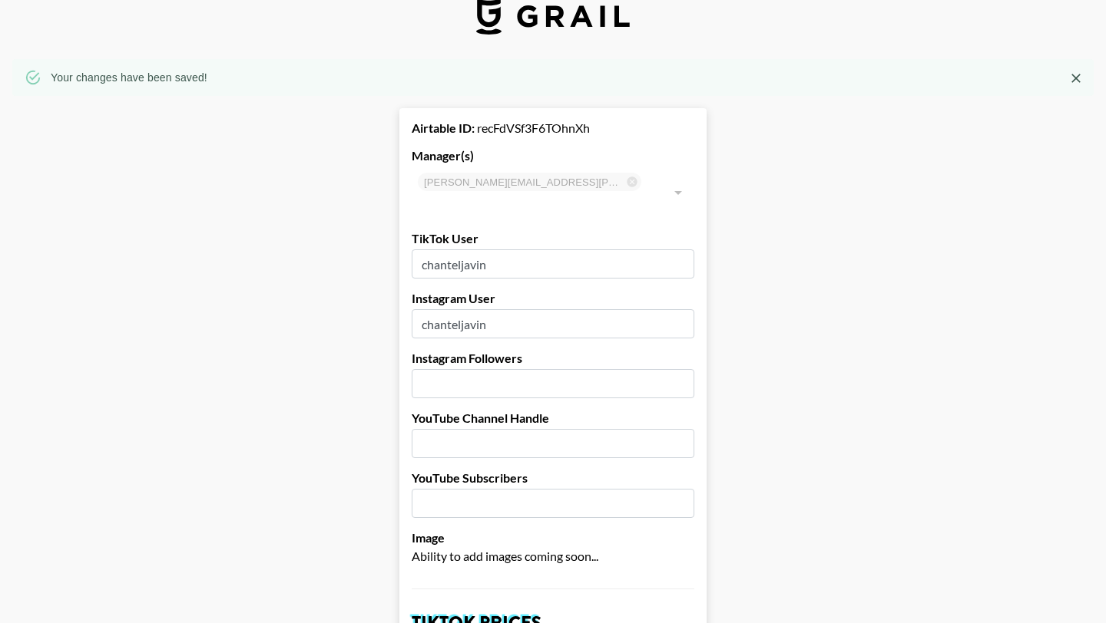
scroll to position [0, 0]
